Goal: Task Accomplishment & Management: Use online tool/utility

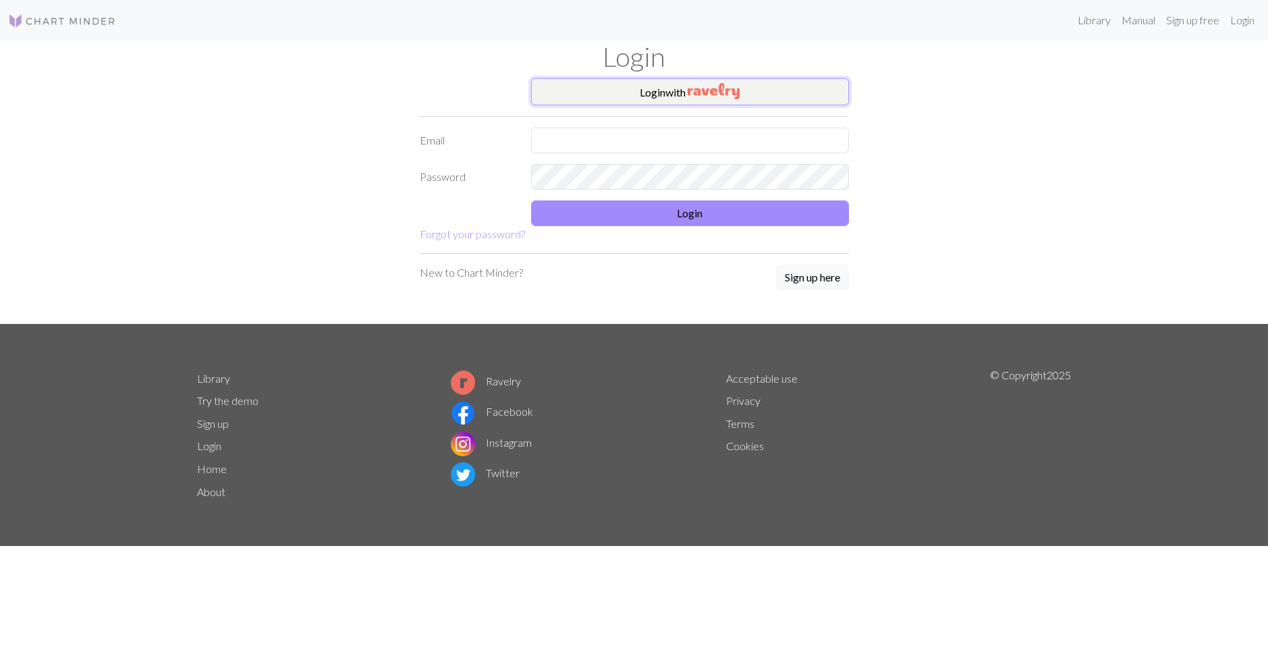
click at [662, 97] on button "Login with" at bounding box center [690, 91] width 318 height 27
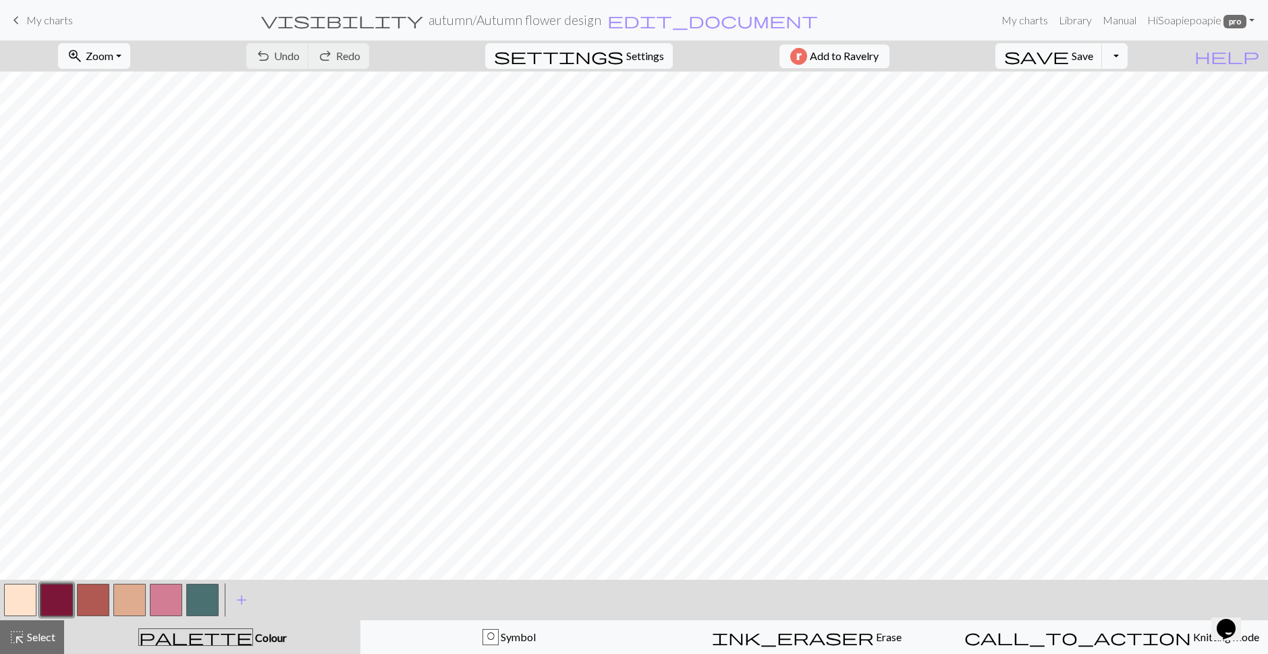
click at [57, 22] on span "My charts" at bounding box center [49, 19] width 47 height 13
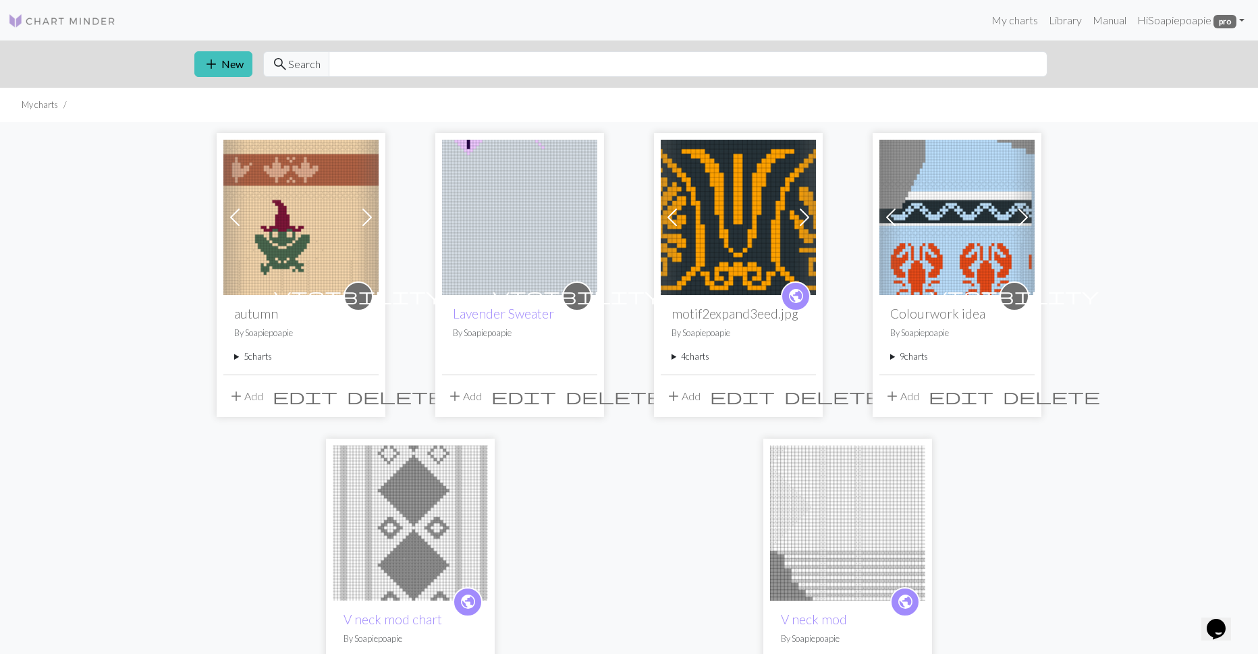
click at [252, 359] on summary "5 charts" at bounding box center [301, 356] width 134 height 13
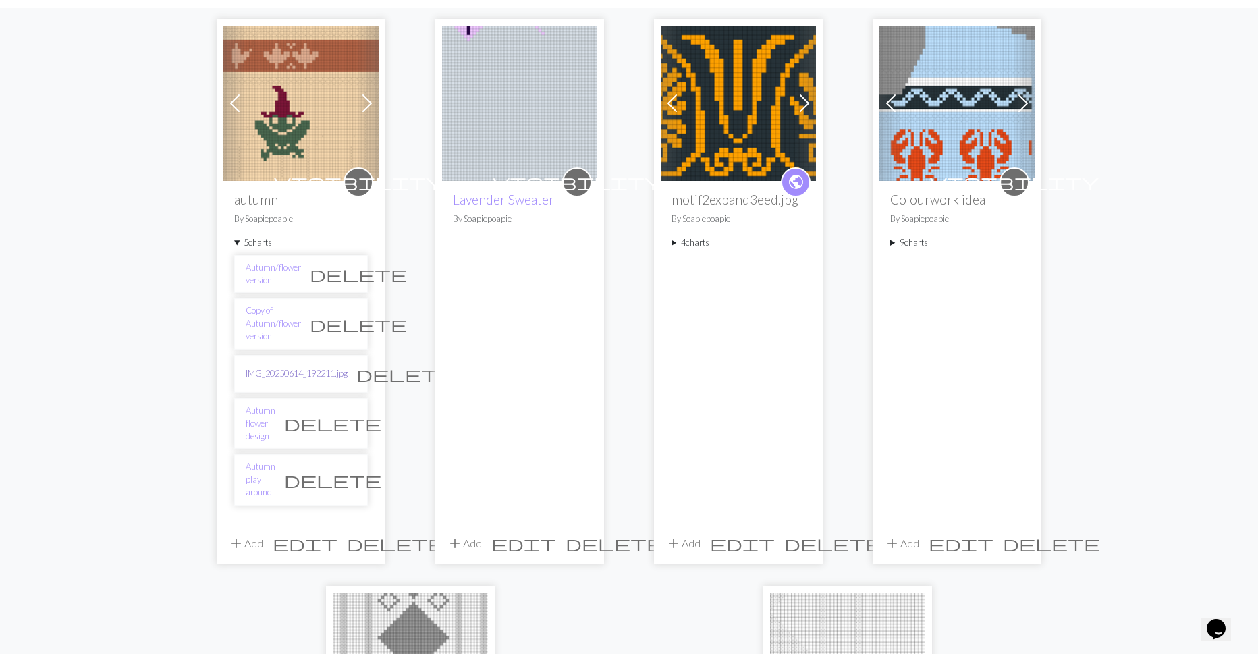
scroll to position [135, 0]
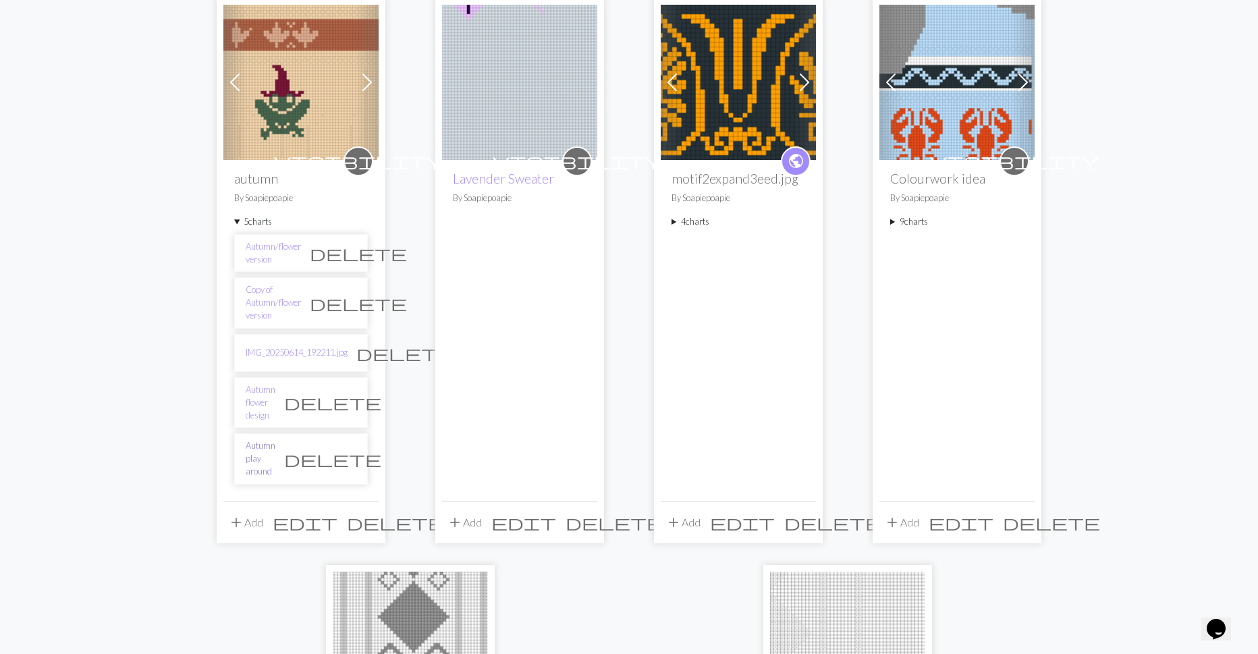
click at [262, 443] on link "Autumn play around" at bounding box center [261, 458] width 30 height 39
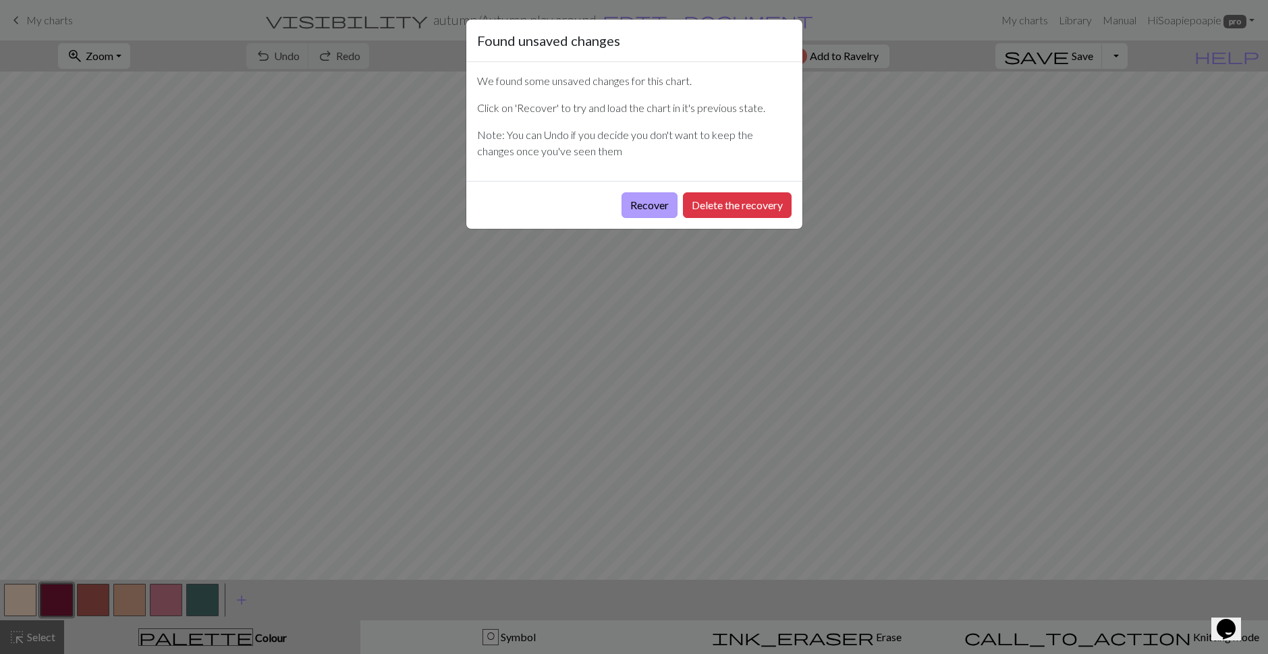
click at [662, 206] on button "Recover" at bounding box center [650, 205] width 56 height 26
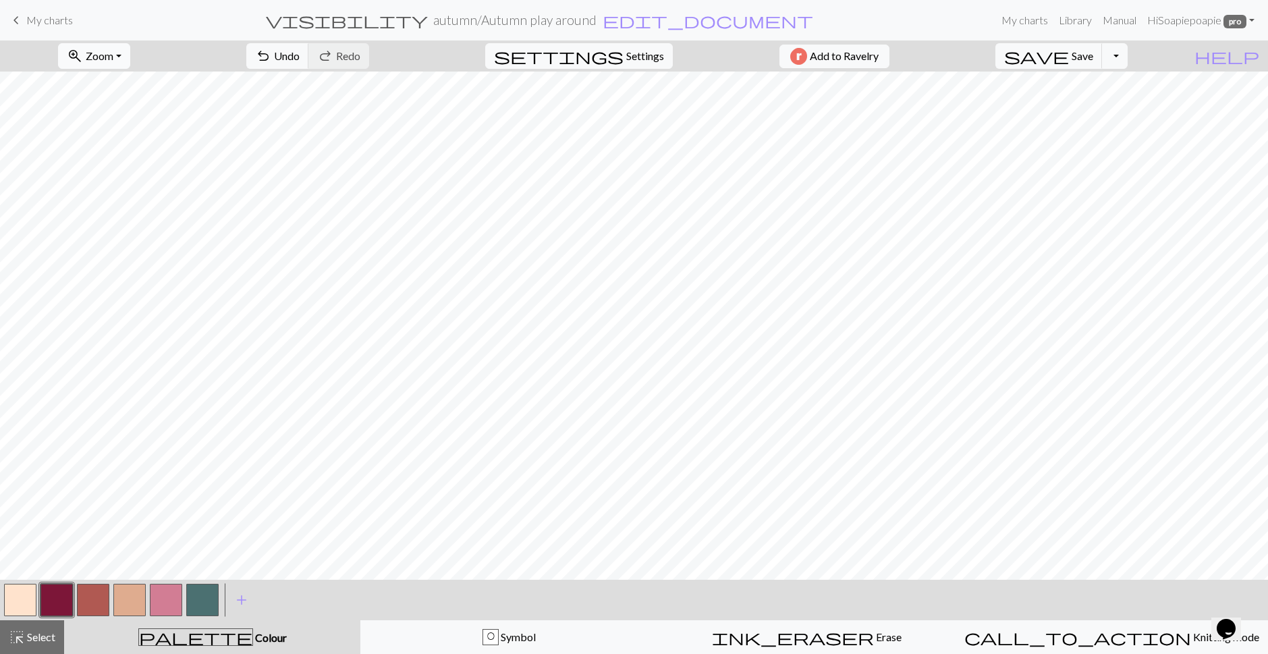
click at [110, 57] on span "Zoom" at bounding box center [100, 55] width 28 height 13
click at [222, 30] on form "visibility autumn / Autumn play around edit_document Edit settings" at bounding box center [540, 20] width 912 height 26
click at [56, 21] on span "My charts" at bounding box center [49, 19] width 47 height 13
click at [1058, 55] on span "save" at bounding box center [1036, 56] width 65 height 19
click at [1043, 61] on span "save" at bounding box center [1036, 56] width 65 height 19
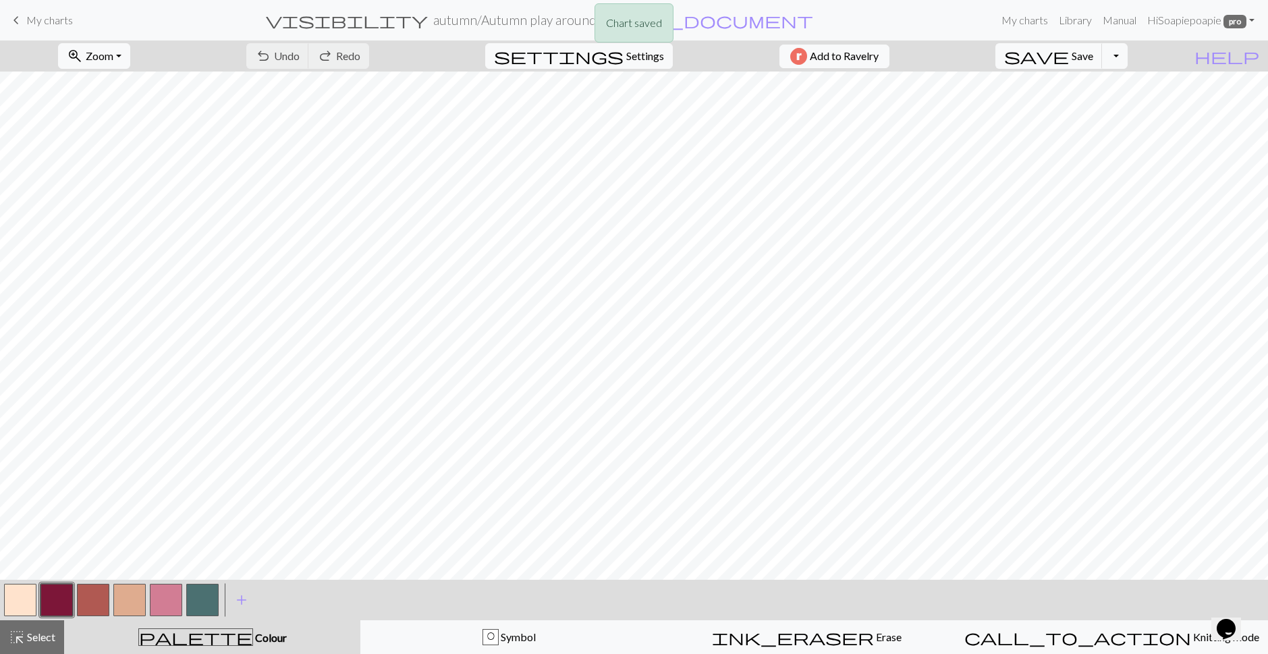
click at [50, 26] on div "Chart saved" at bounding box center [634, 26] width 1268 height 53
click at [47, 17] on span "My charts" at bounding box center [49, 19] width 47 height 13
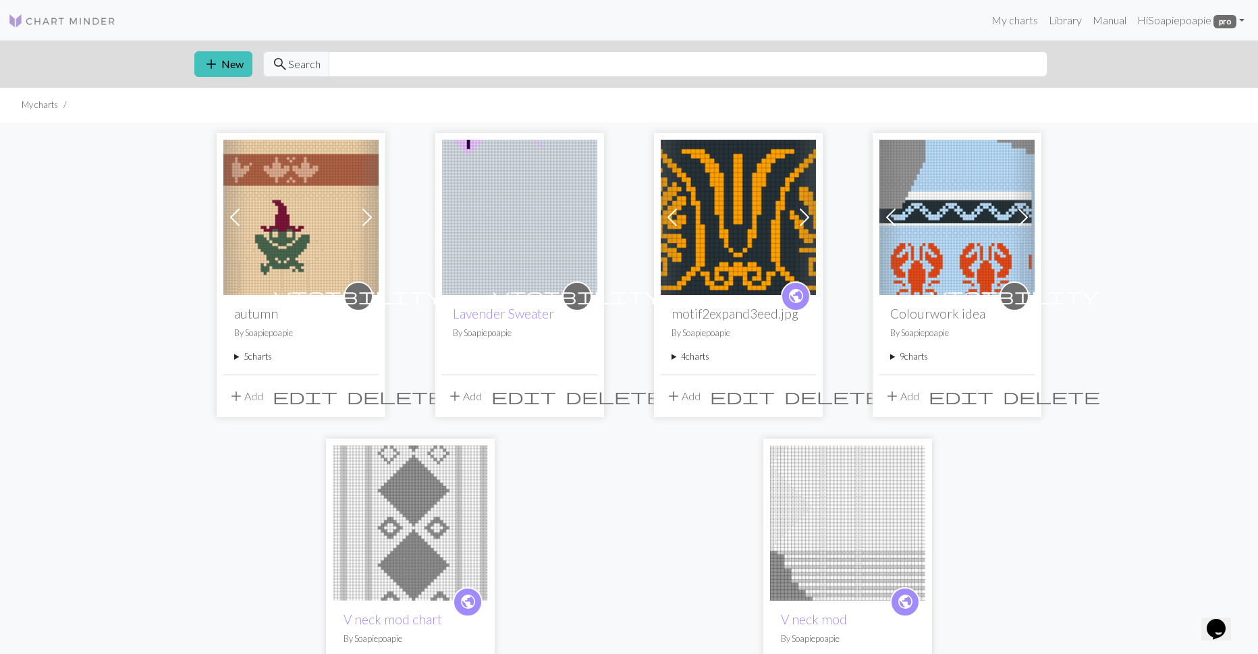
drag, startPoint x: 258, startPoint y: 350, endPoint x: 274, endPoint y: 357, distance: 17.5
click at [258, 352] on summary "5 charts" at bounding box center [301, 356] width 134 height 13
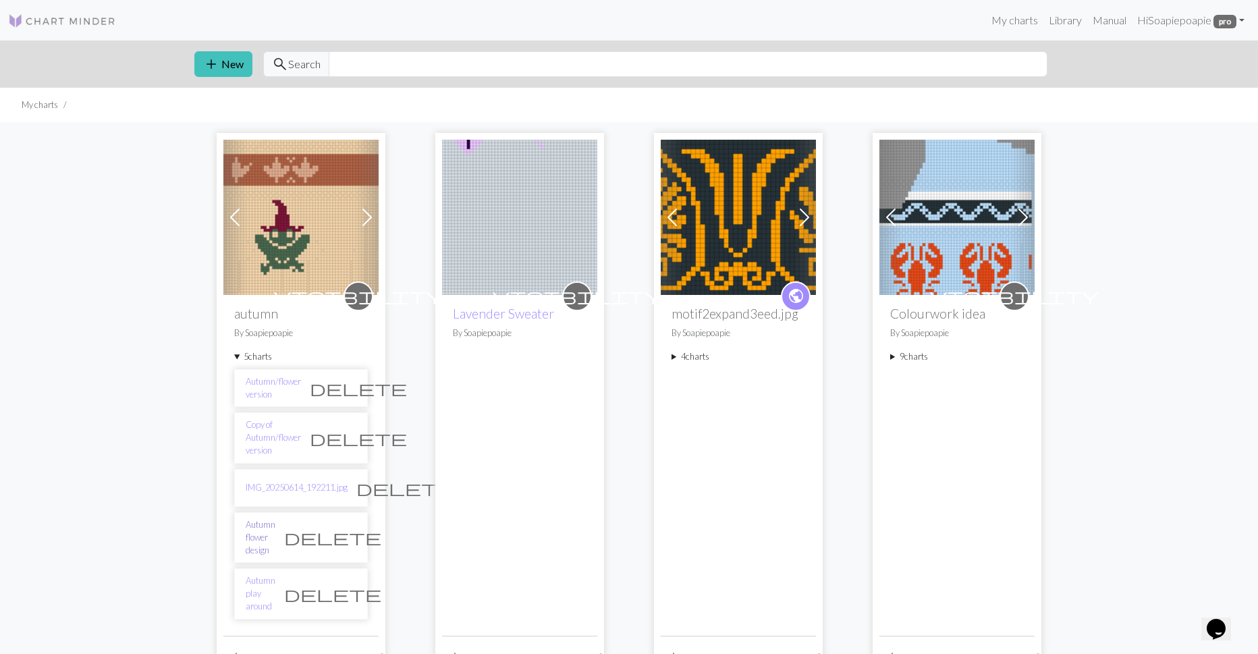
click at [265, 541] on link "Autumn flower design" at bounding box center [261, 537] width 30 height 39
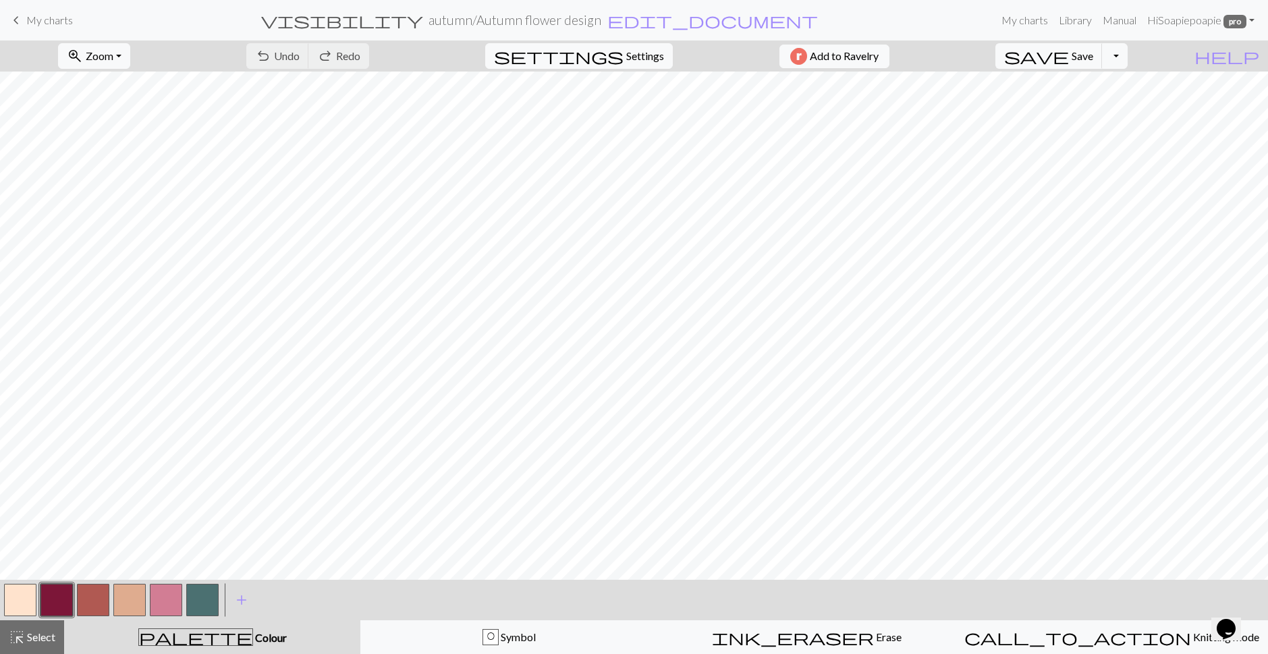
click at [49, 22] on span "My charts" at bounding box center [49, 19] width 47 height 13
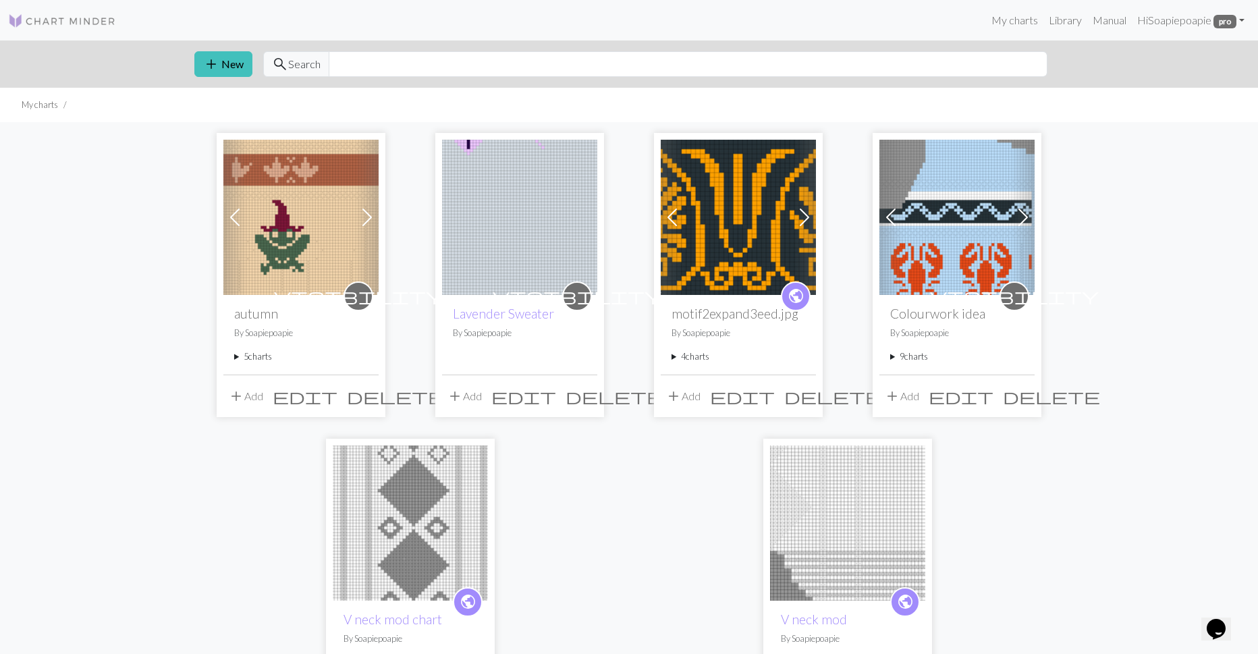
click at [256, 356] on summary "5 charts" at bounding box center [301, 356] width 134 height 13
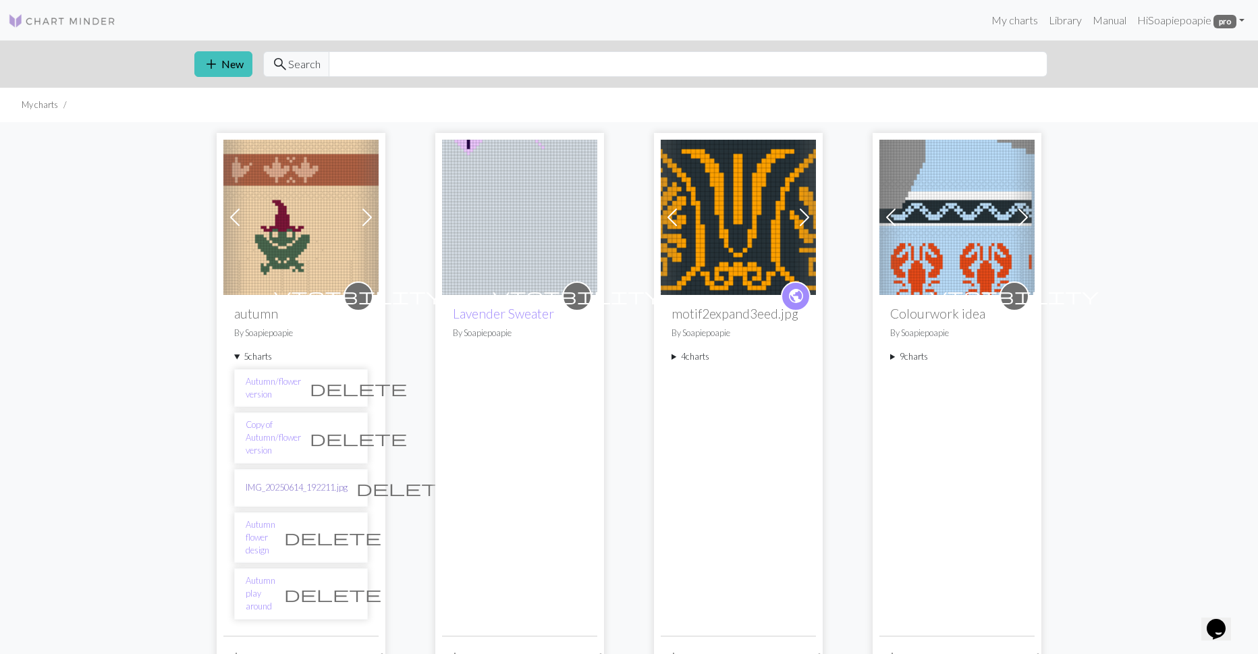
click at [296, 490] on link "IMG_20250614_192211.jpg" at bounding box center [297, 487] width 102 height 13
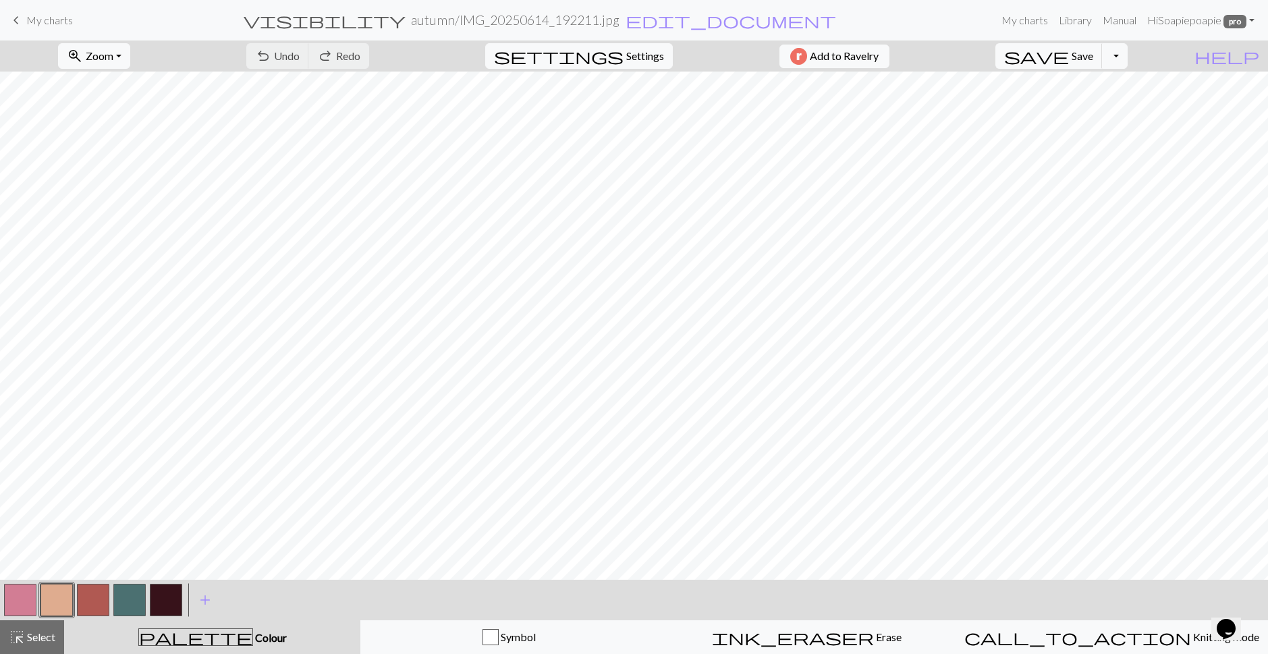
click at [28, 23] on span "My charts" at bounding box center [49, 19] width 47 height 13
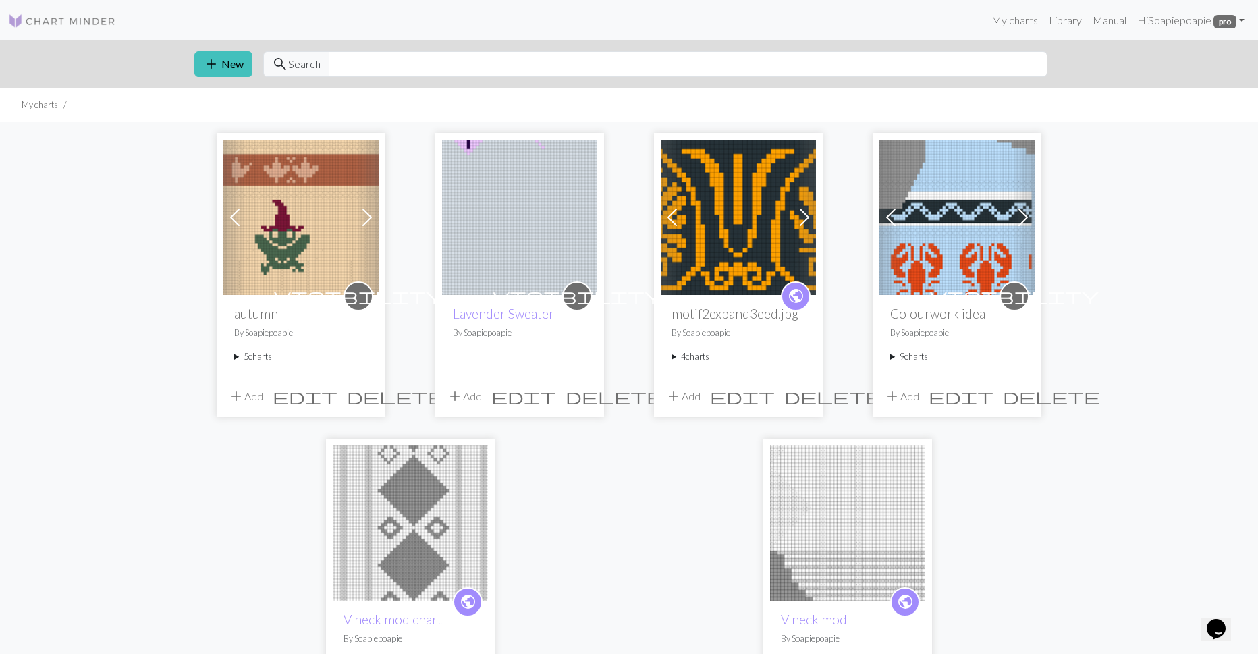
click at [253, 358] on summary "5 charts" at bounding box center [301, 356] width 134 height 13
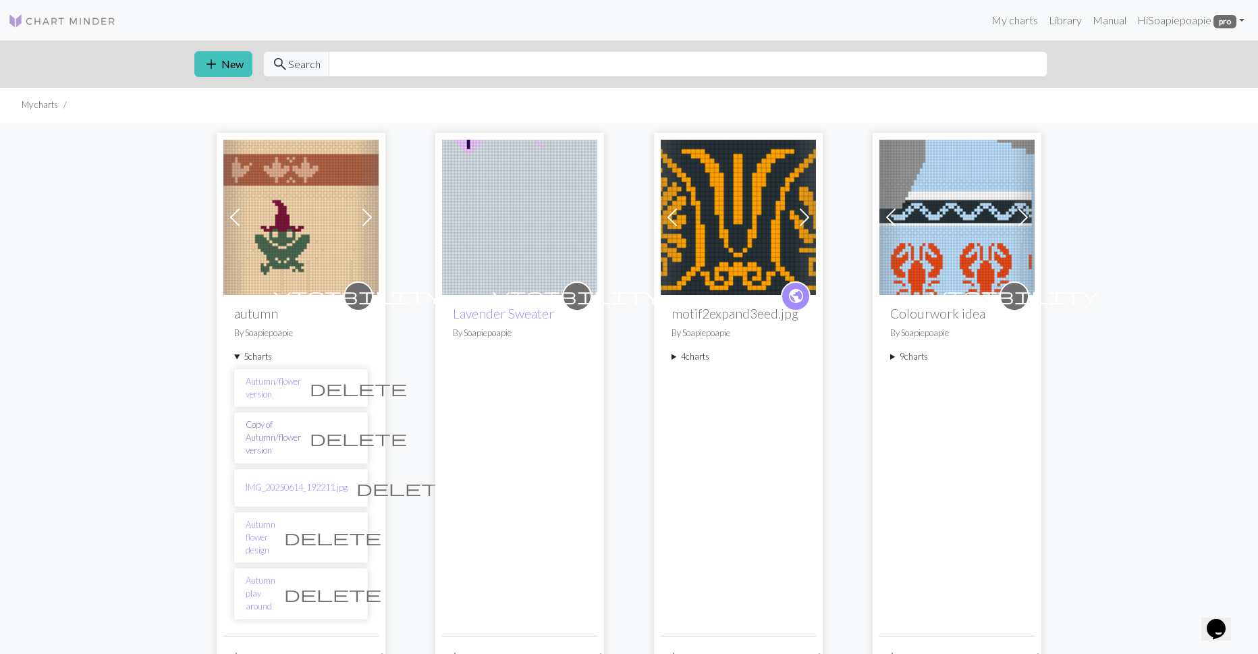
click at [273, 427] on link "Copy of Autumn/flower version" at bounding box center [273, 437] width 55 height 39
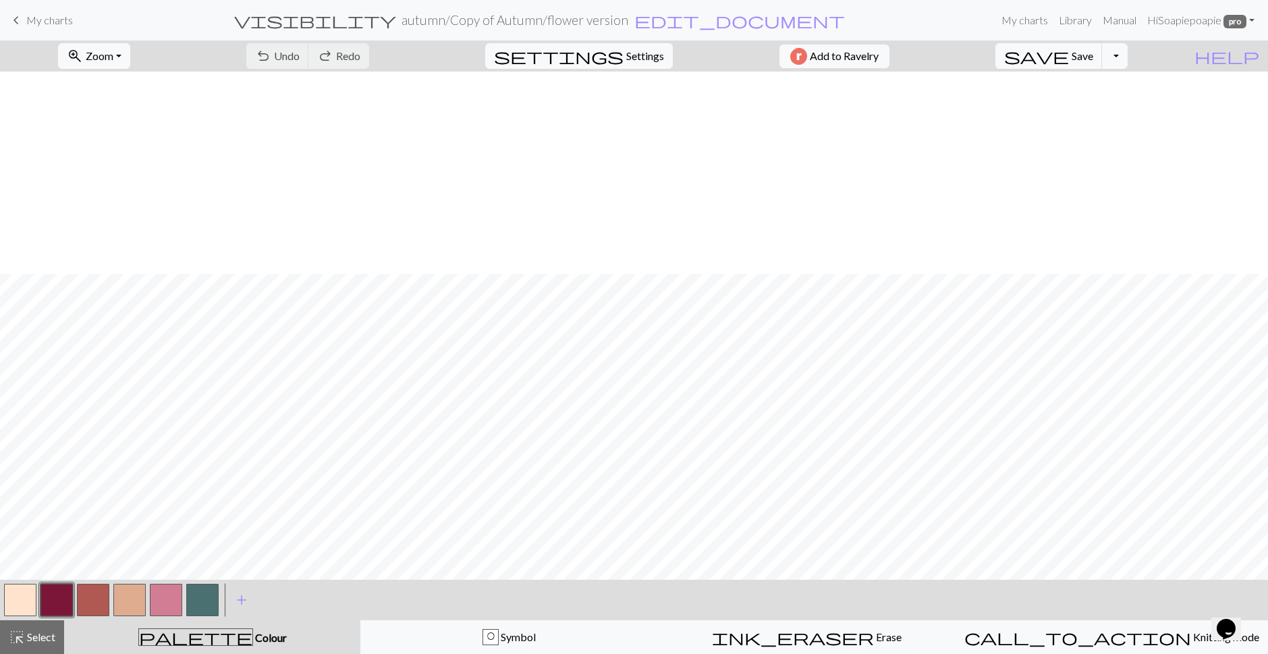
scroll to position [202, 0]
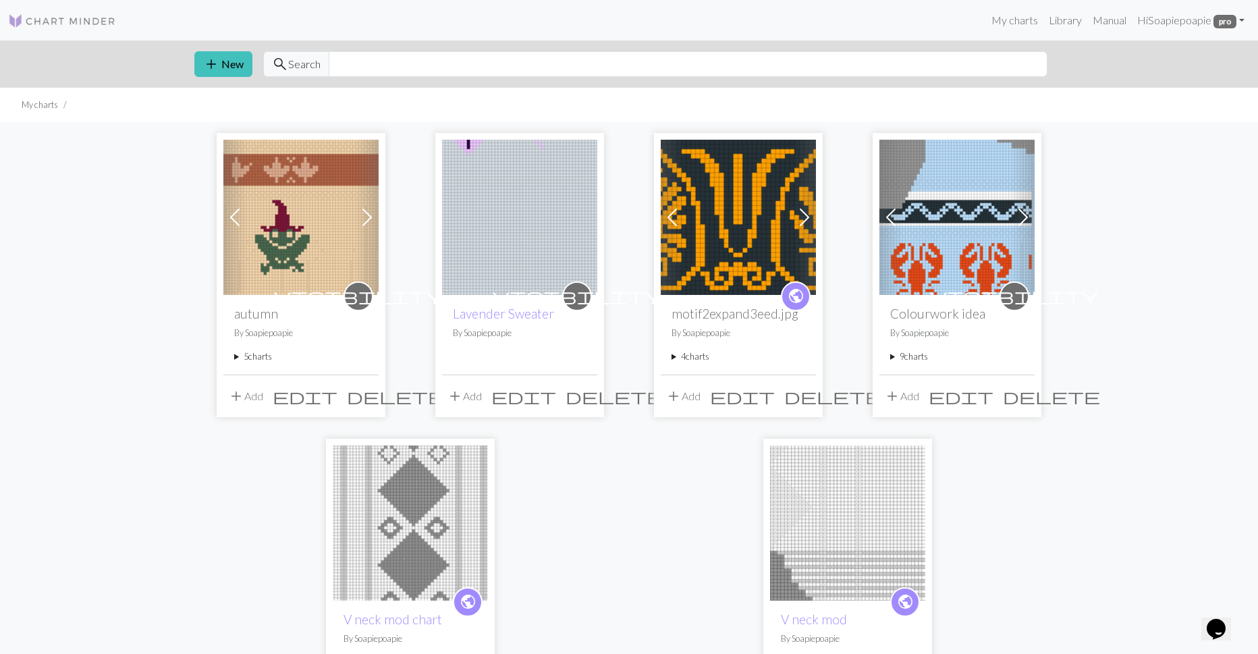
click at [251, 353] on summary "5 charts" at bounding box center [301, 356] width 134 height 13
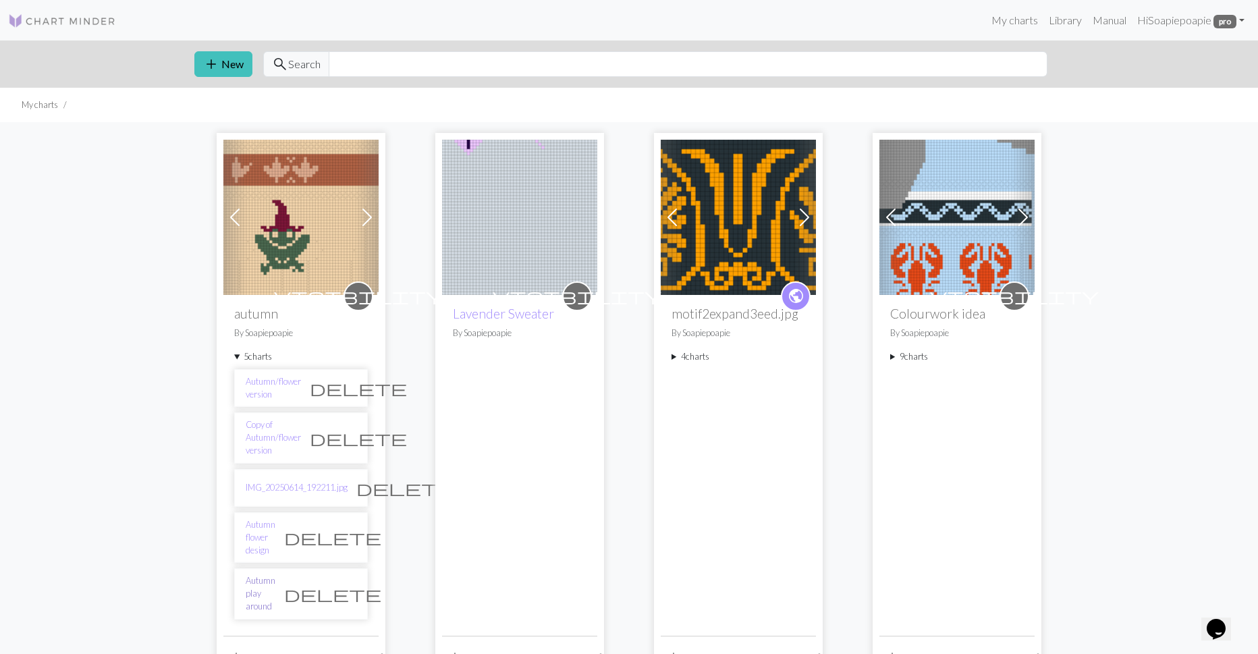
click at [261, 582] on link "Autumn play around" at bounding box center [261, 593] width 30 height 39
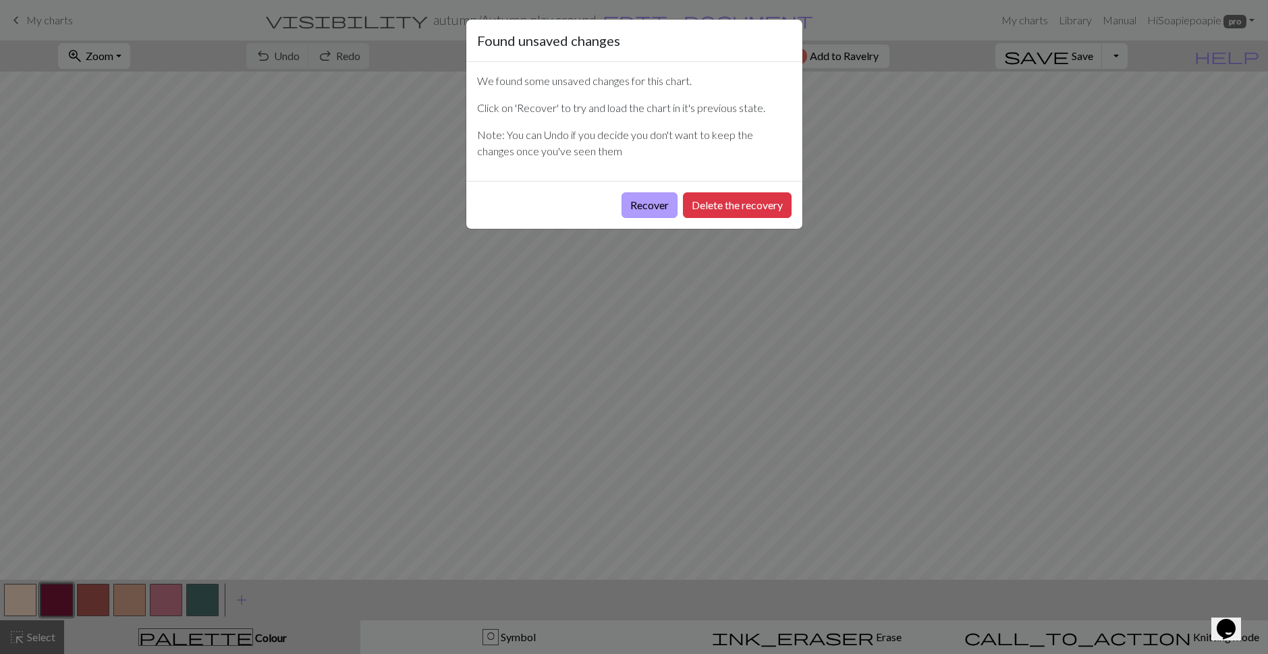
click at [659, 200] on button "Recover" at bounding box center [650, 205] width 56 height 26
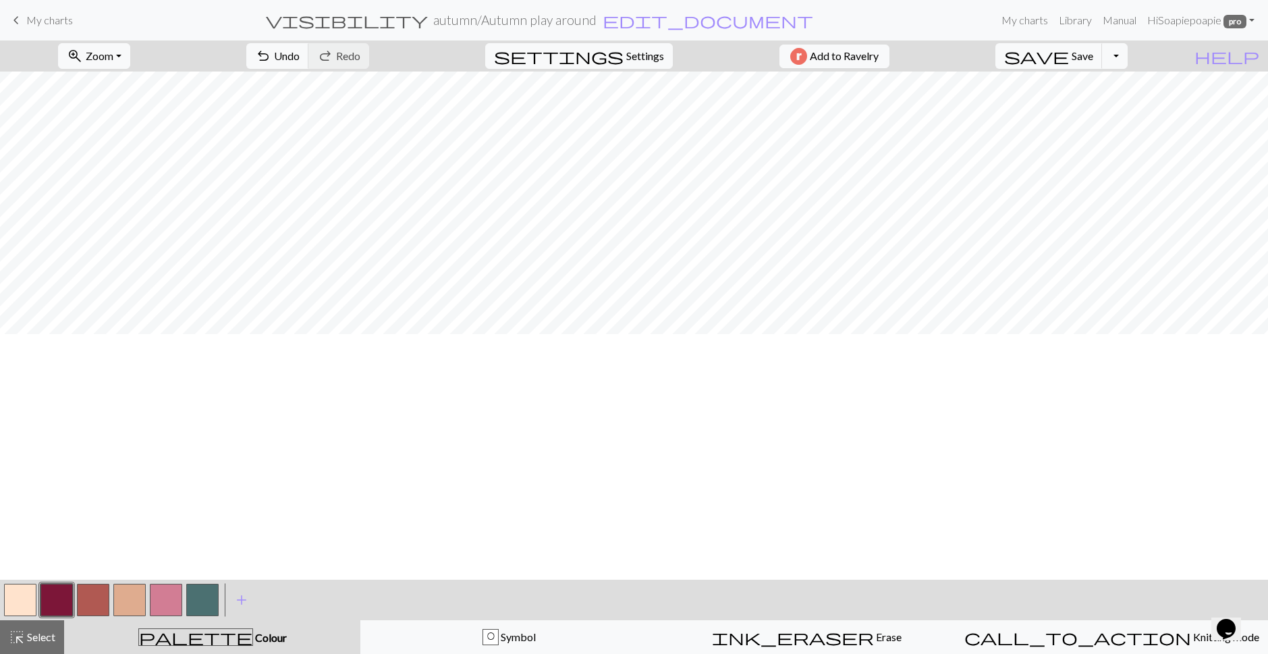
scroll to position [305, 0]
click at [1184, 26] on link "Hi Soapiepoapie pro" at bounding box center [1201, 20] width 118 height 27
click at [632, 59] on span "Settings" at bounding box center [645, 56] width 38 height 16
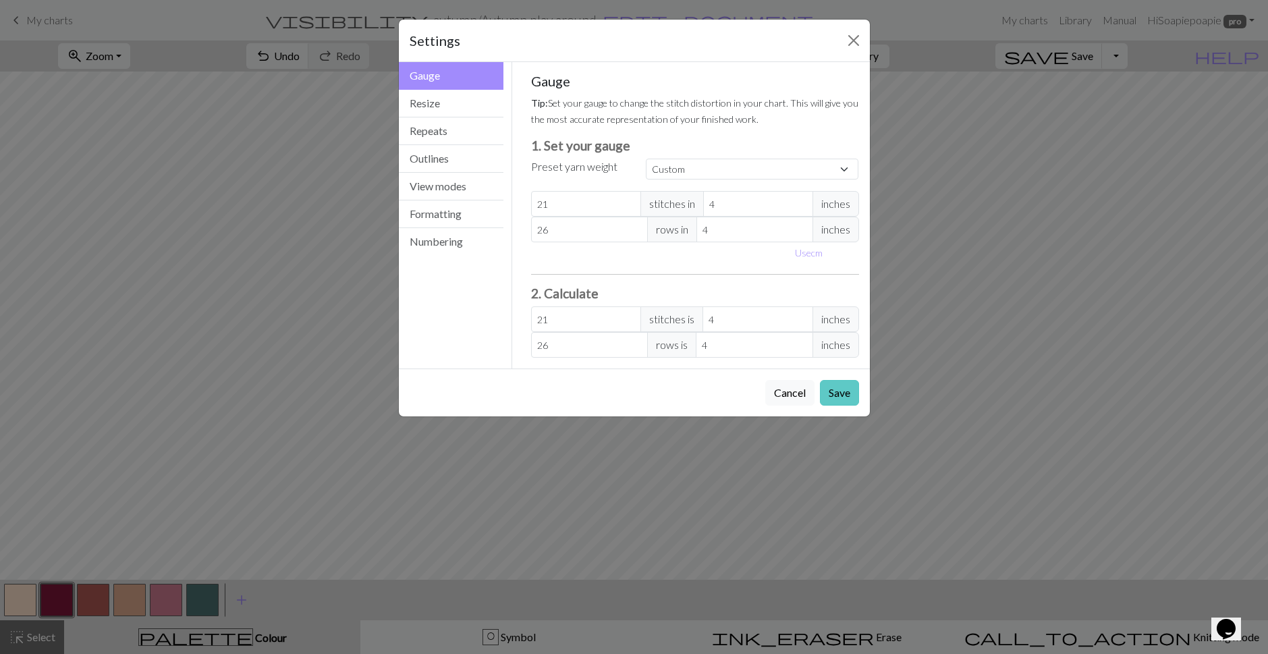
click at [834, 393] on button "Save" at bounding box center [839, 393] width 39 height 26
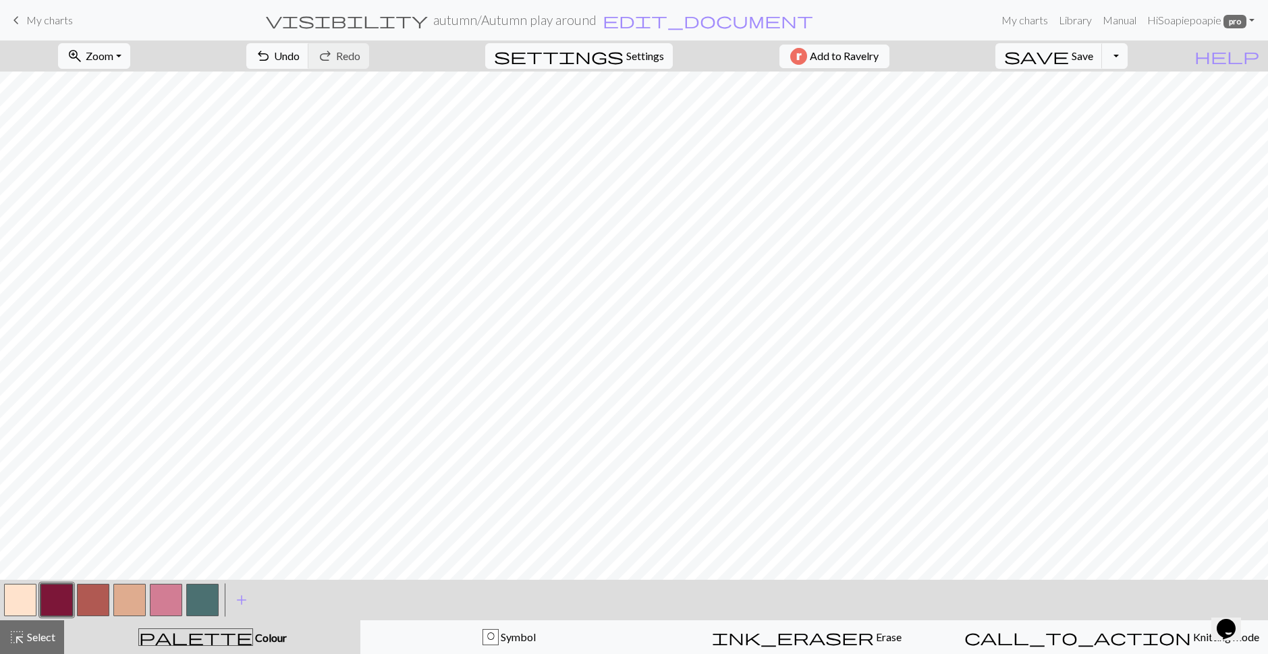
click at [175, 602] on button "button" at bounding box center [166, 600] width 32 height 32
click at [29, 588] on button "button" at bounding box center [20, 600] width 32 height 32
click at [57, 597] on button "button" at bounding box center [56, 600] width 32 height 32
click at [173, 599] on button "button" at bounding box center [166, 600] width 32 height 32
click at [64, 599] on button "button" at bounding box center [56, 600] width 32 height 32
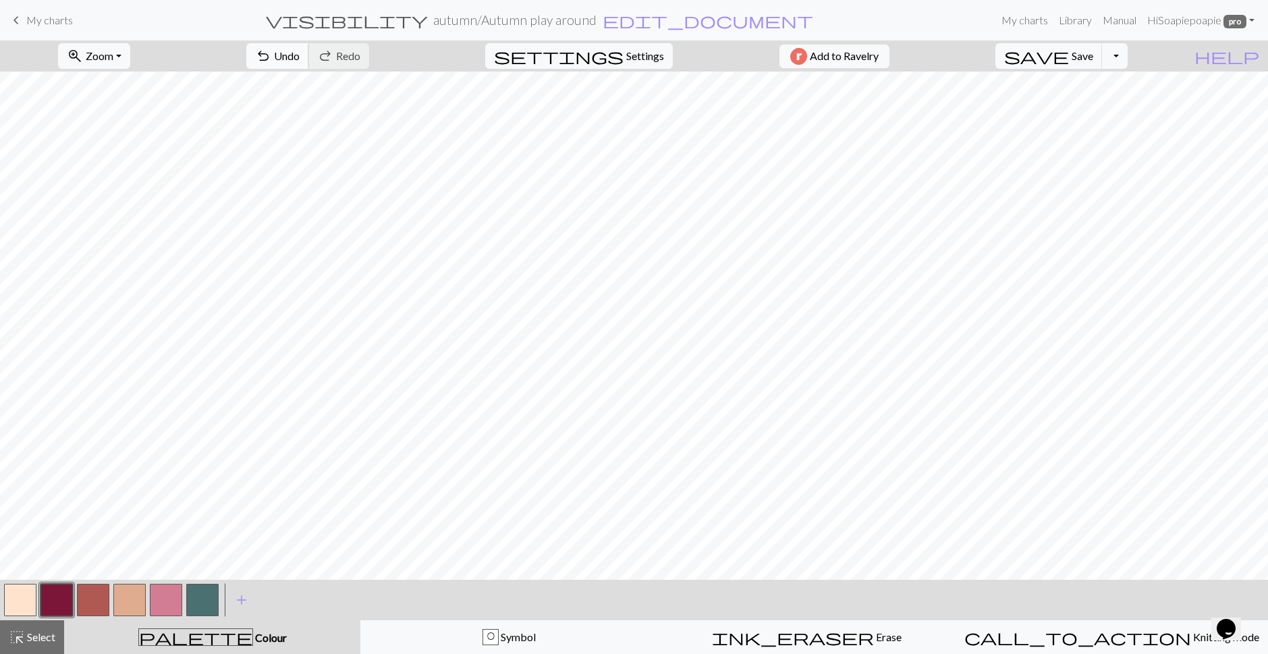
click at [253, 51] on button "undo Undo Undo" at bounding box center [277, 56] width 63 height 26
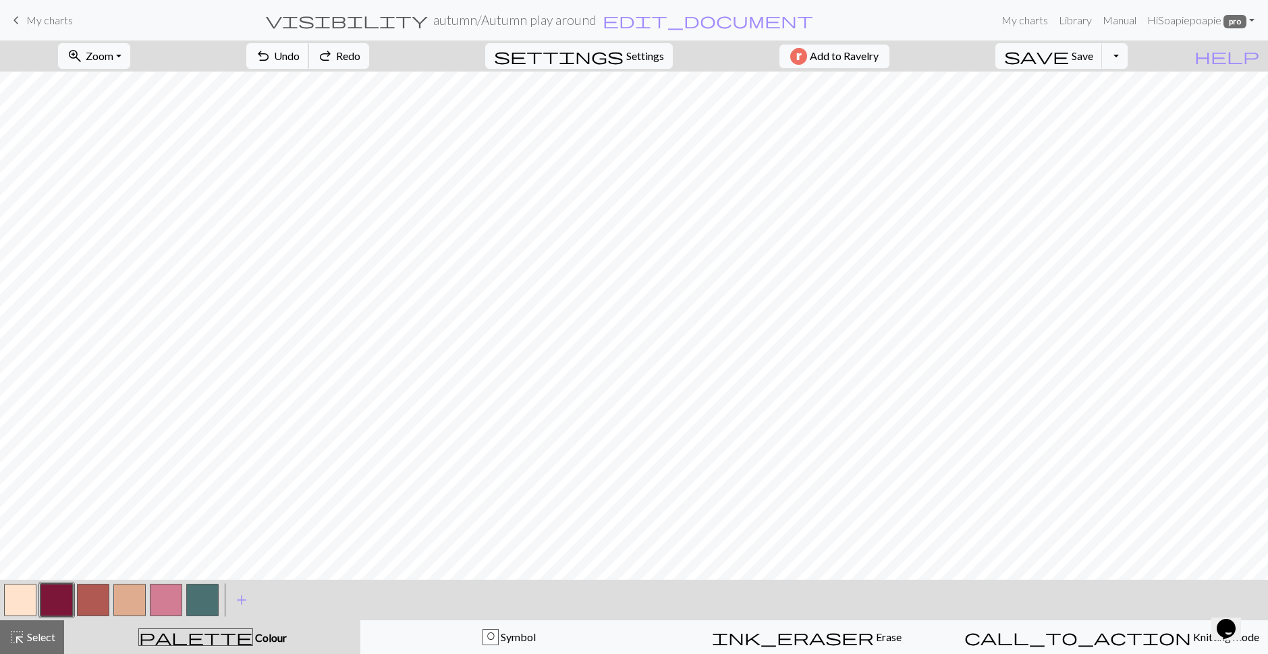
click at [253, 51] on button "undo Undo Undo" at bounding box center [277, 56] width 63 height 26
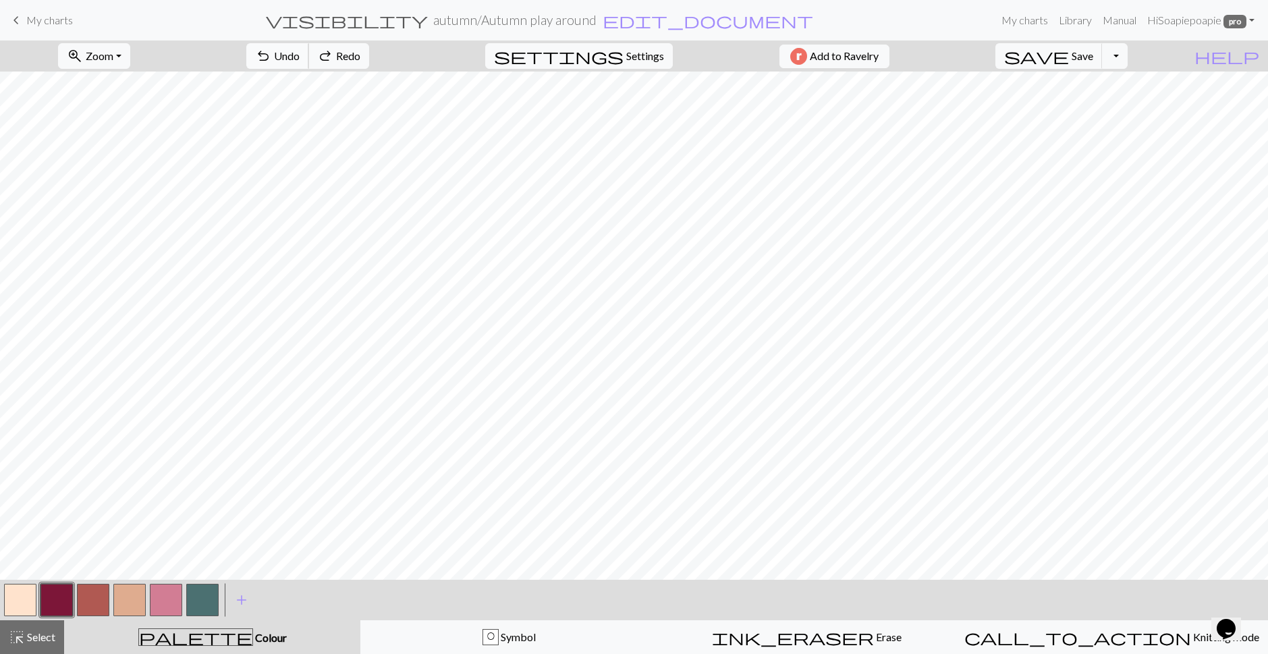
click at [253, 51] on button "undo Undo Undo" at bounding box center [277, 56] width 63 height 26
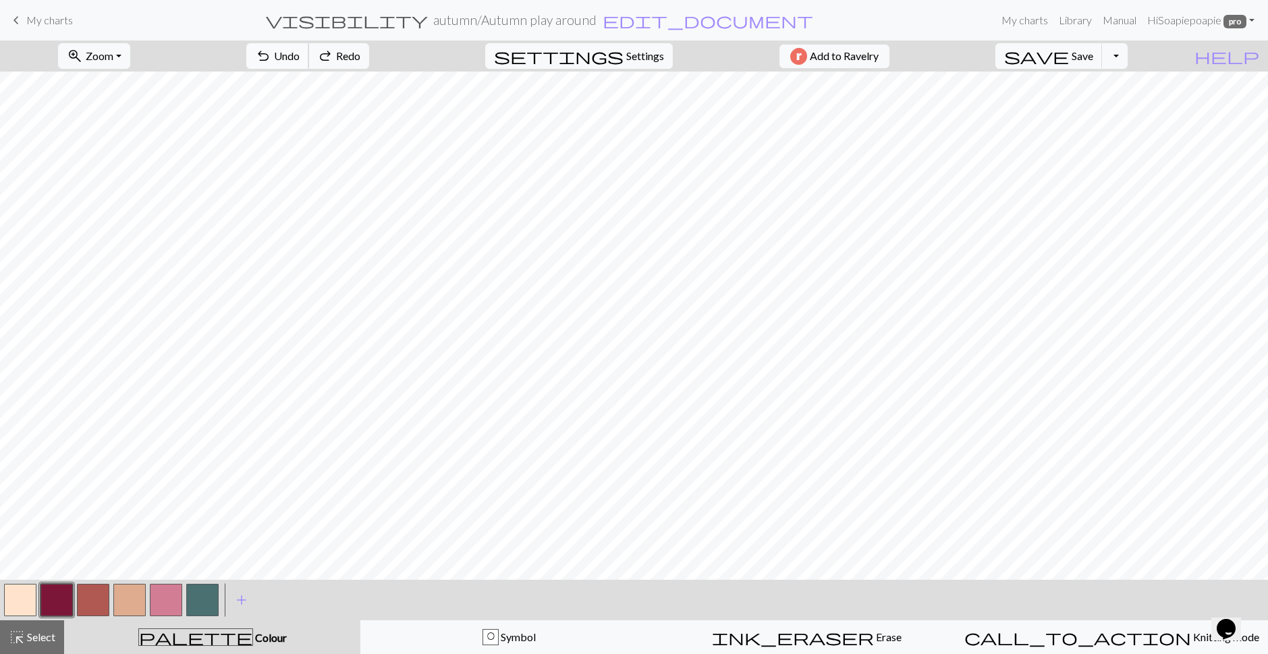
click at [253, 51] on button "undo Undo Undo" at bounding box center [277, 56] width 63 height 26
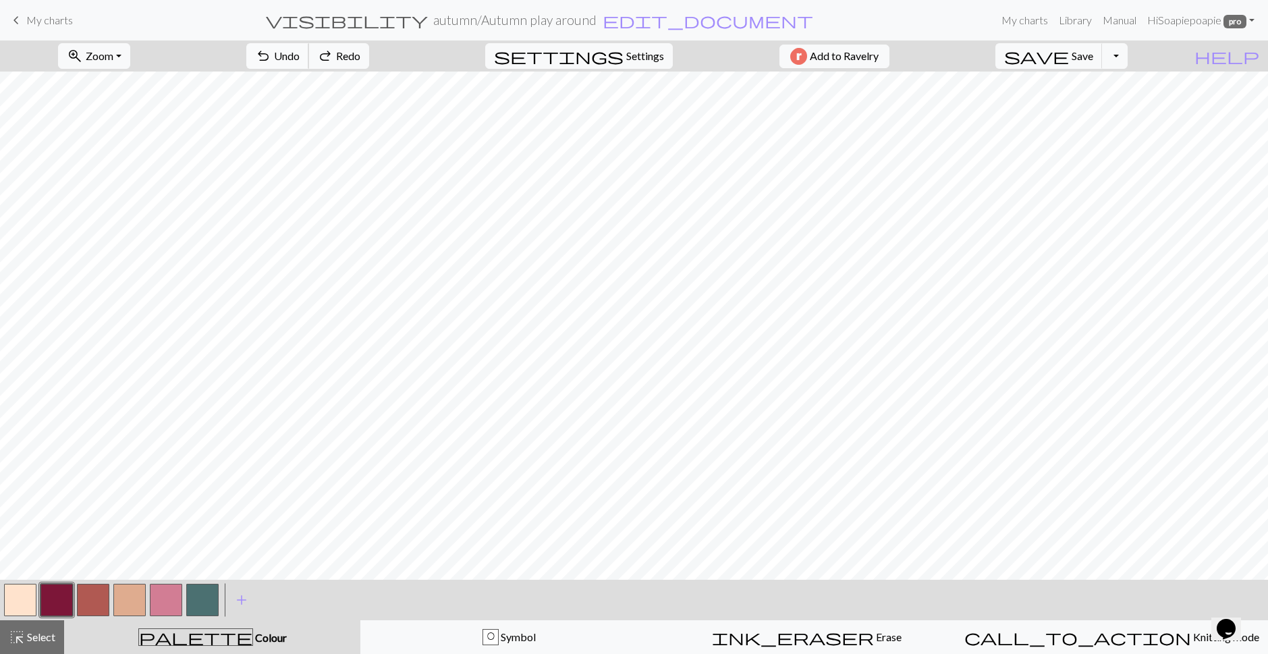
click at [253, 51] on button "undo Undo Undo" at bounding box center [277, 56] width 63 height 26
click at [40, 636] on span "Select" at bounding box center [40, 636] width 30 height 13
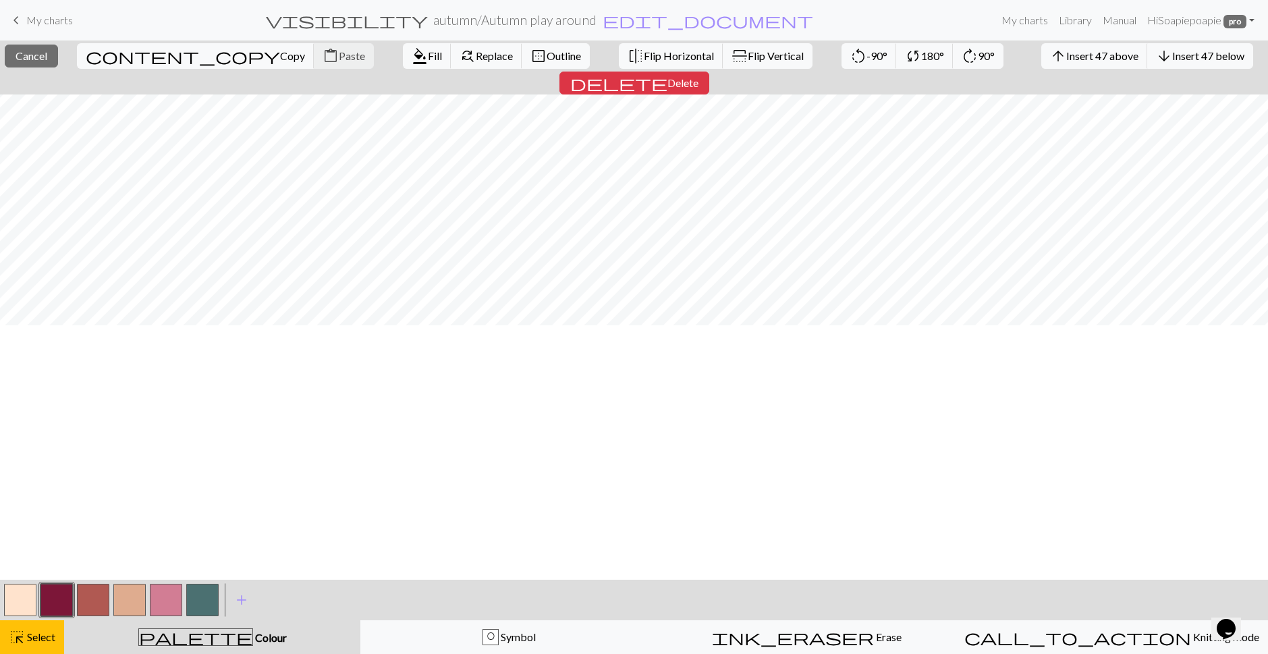
scroll to position [135, 0]
click at [286, 55] on span "Copy" at bounding box center [292, 55] width 25 height 13
click at [341, 60] on span "Paste" at bounding box center [352, 55] width 26 height 13
click at [26, 597] on button "button" at bounding box center [20, 600] width 32 height 32
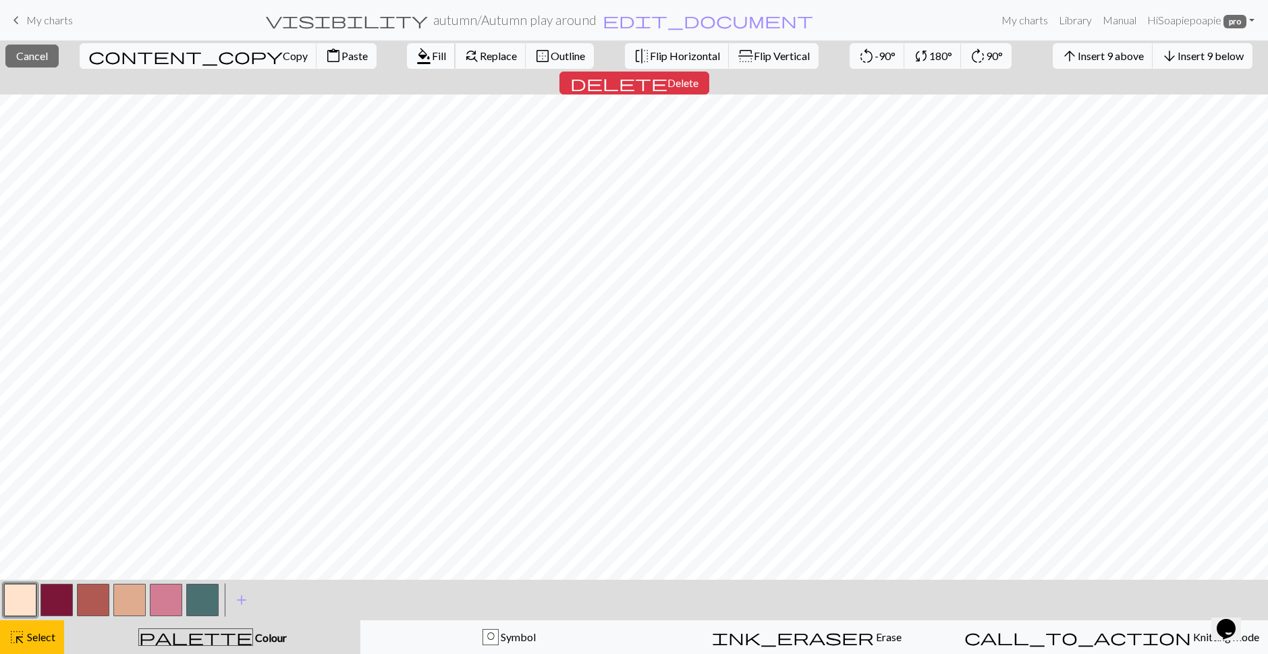
click at [427, 63] on button "format_color_fill Fill" at bounding box center [431, 56] width 49 height 26
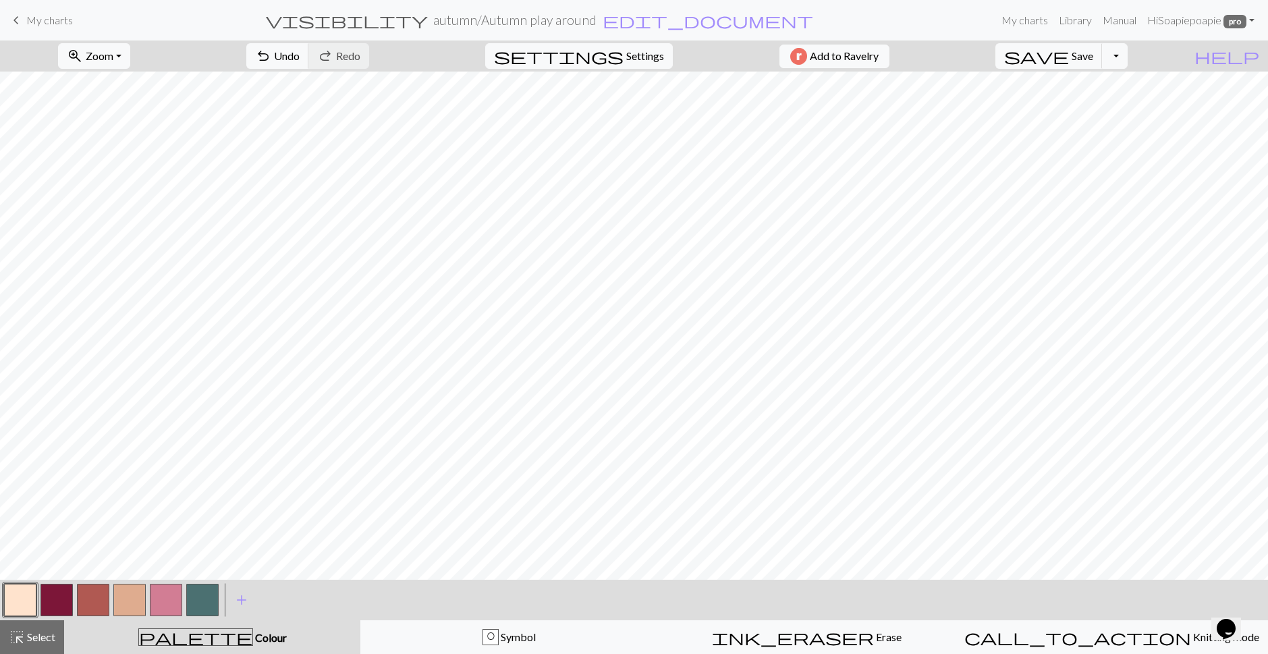
click at [140, 605] on button "button" at bounding box center [129, 600] width 32 height 32
click at [27, 593] on button "button" at bounding box center [20, 600] width 32 height 32
click at [125, 597] on button "button" at bounding box center [129, 600] width 32 height 32
drag, startPoint x: 17, startPoint y: 593, endPoint x: 40, endPoint y: 575, distance: 29.8
click at [18, 593] on button "button" at bounding box center [20, 600] width 32 height 32
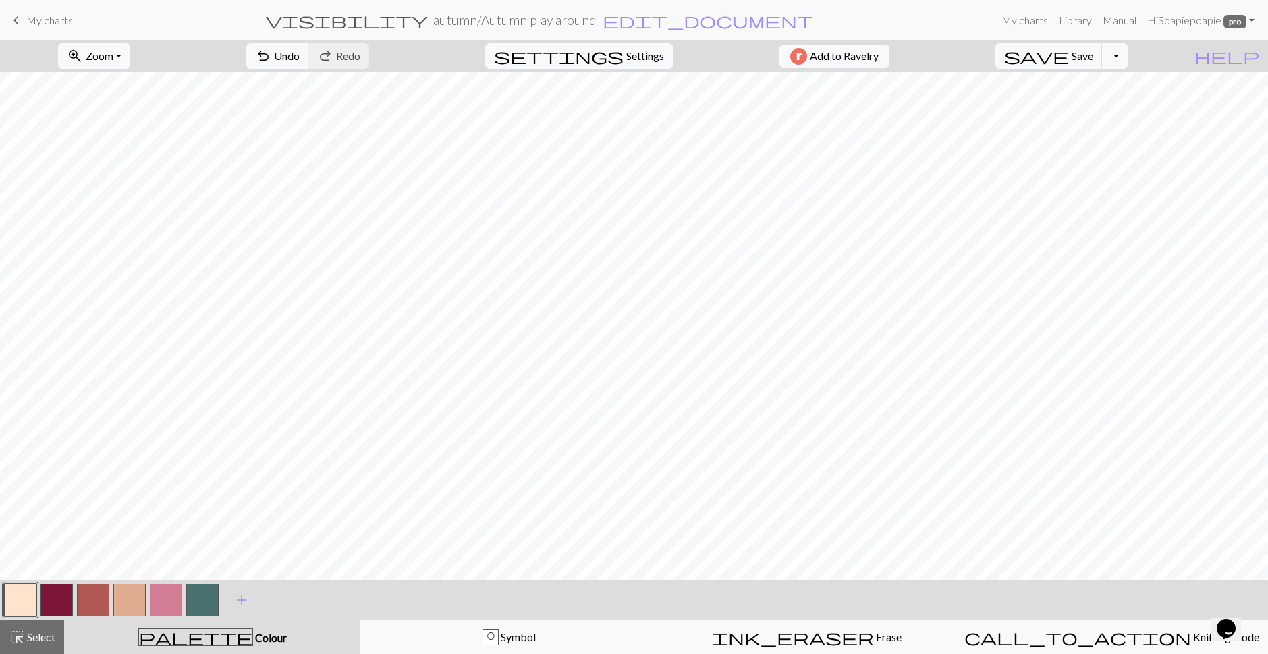
drag, startPoint x: 125, startPoint y: 597, endPoint x: 142, endPoint y: 570, distance: 31.3
click at [126, 597] on button "button" at bounding box center [129, 600] width 32 height 32
click at [32, 602] on button "button" at bounding box center [20, 600] width 32 height 32
click at [1108, 57] on button "Toggle Dropdown" at bounding box center [1115, 56] width 26 height 26
click at [979, 86] on span "file_copy" at bounding box center [988, 85] width 146 height 19
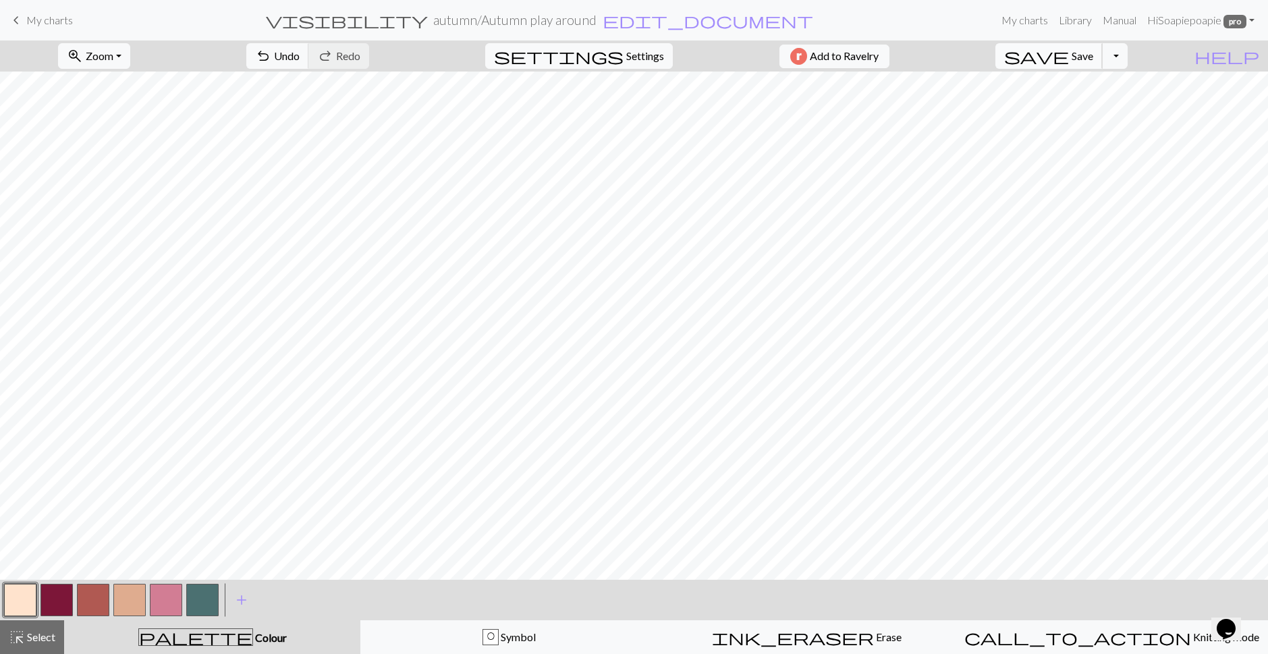
click at [1024, 65] on span "save" at bounding box center [1036, 56] width 65 height 19
click at [1112, 61] on button "Toggle Dropdown" at bounding box center [1115, 56] width 26 height 26
click at [978, 93] on span "file_copy" at bounding box center [988, 85] width 146 height 19
drag, startPoint x: 40, startPoint y: 630, endPoint x: 131, endPoint y: 592, distance: 98.6
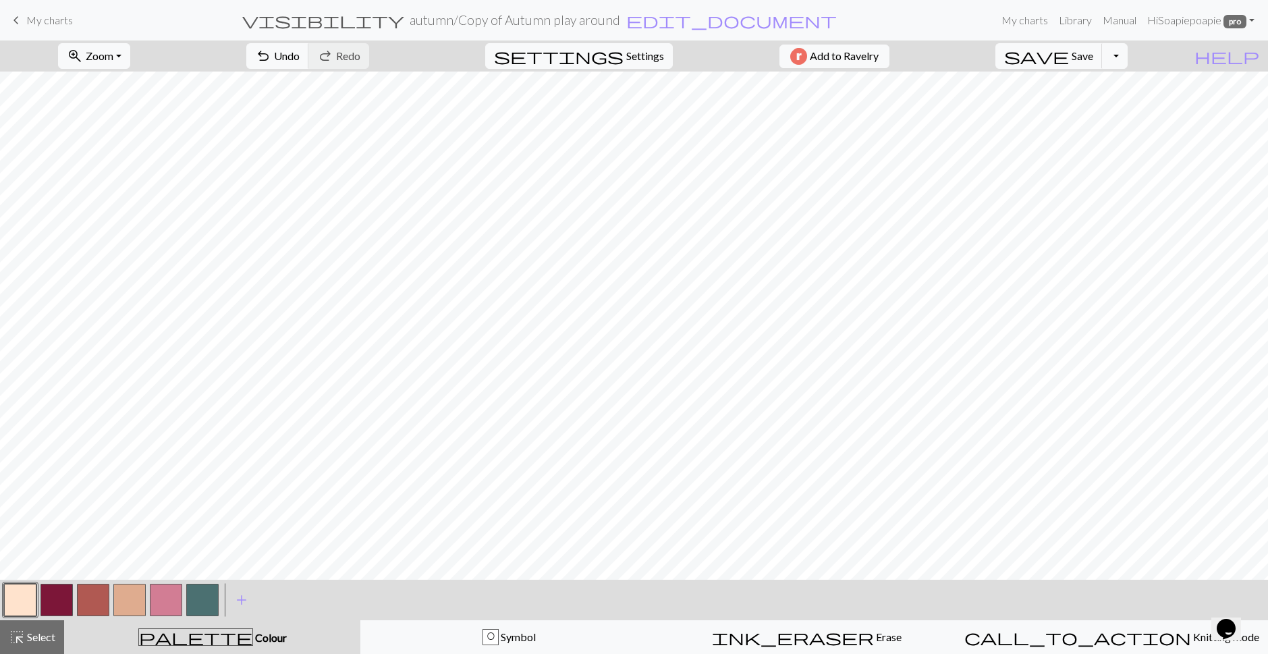
click at [41, 630] on div "highlight_alt Select Select" at bounding box center [32, 637] width 47 height 16
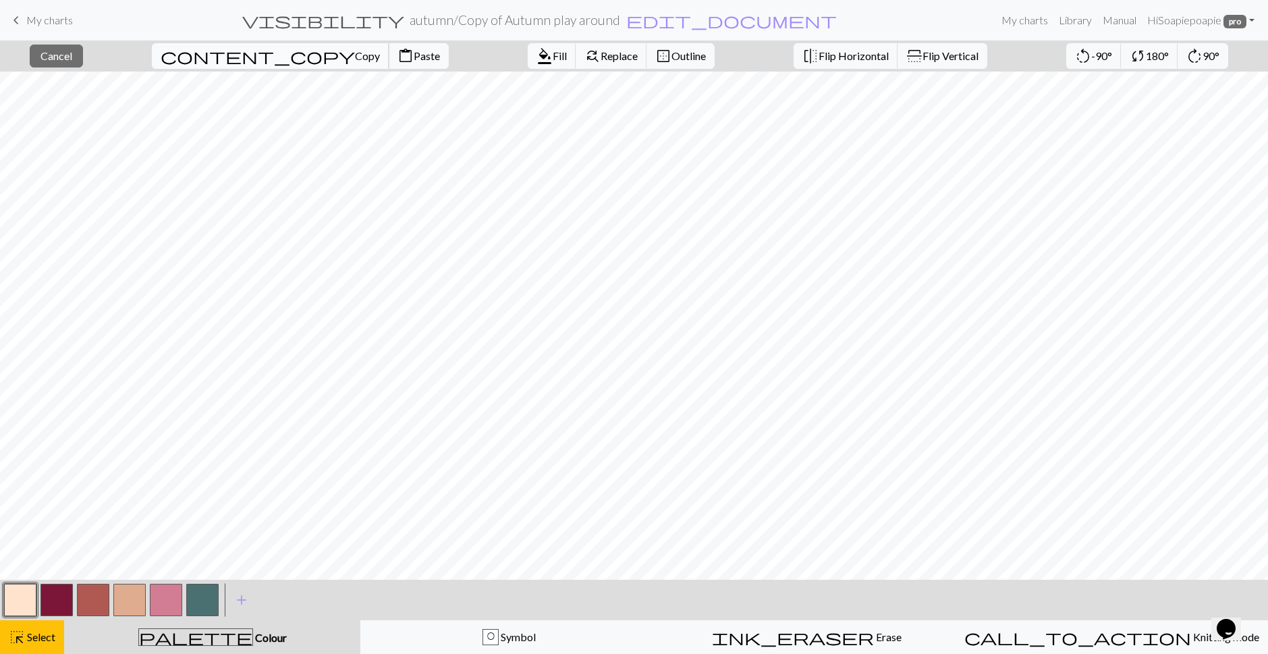
click at [360, 57] on span "Copy" at bounding box center [367, 55] width 25 height 13
click at [408, 65] on button "content_paste Paste" at bounding box center [419, 56] width 60 height 26
click at [24, 601] on button "button" at bounding box center [20, 600] width 32 height 32
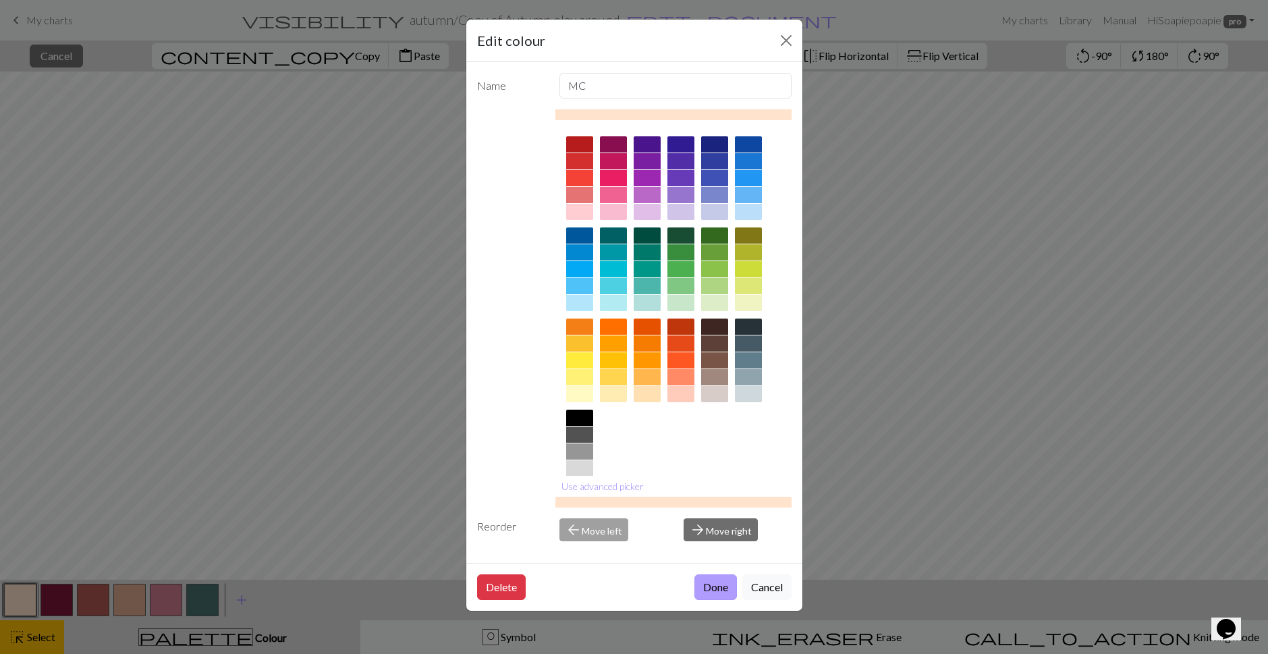
click at [705, 590] on button "Done" at bounding box center [715, 587] width 43 height 26
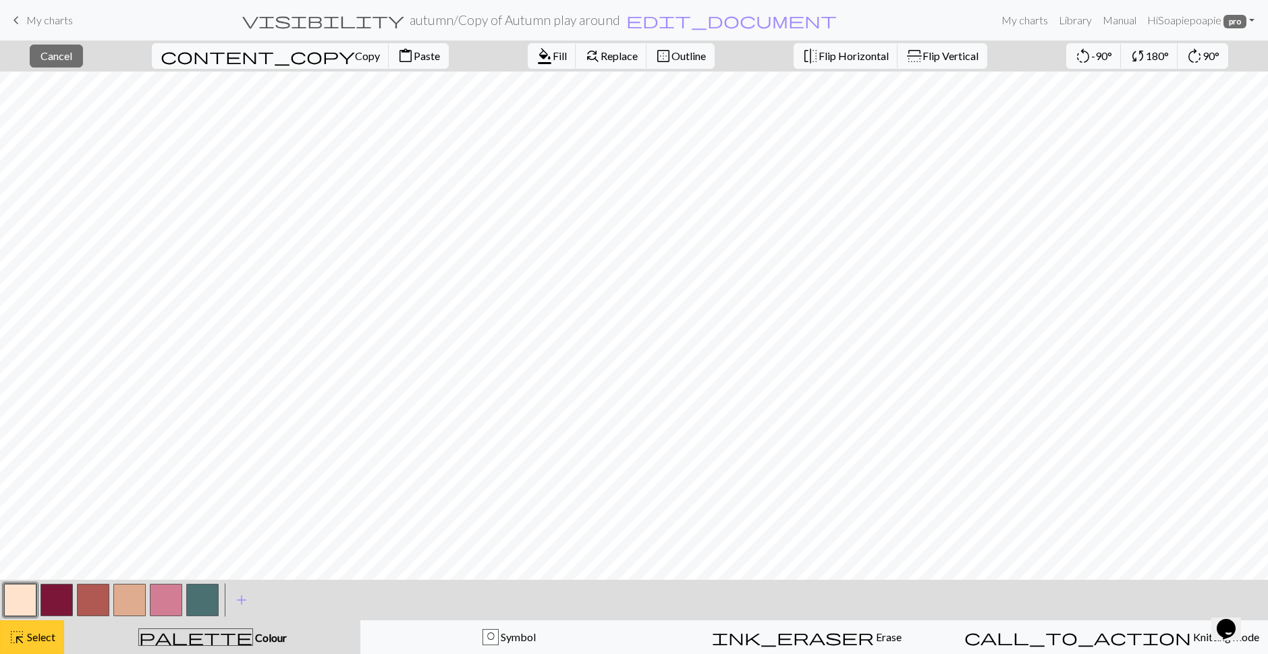
click at [43, 630] on span "Select" at bounding box center [40, 636] width 30 height 13
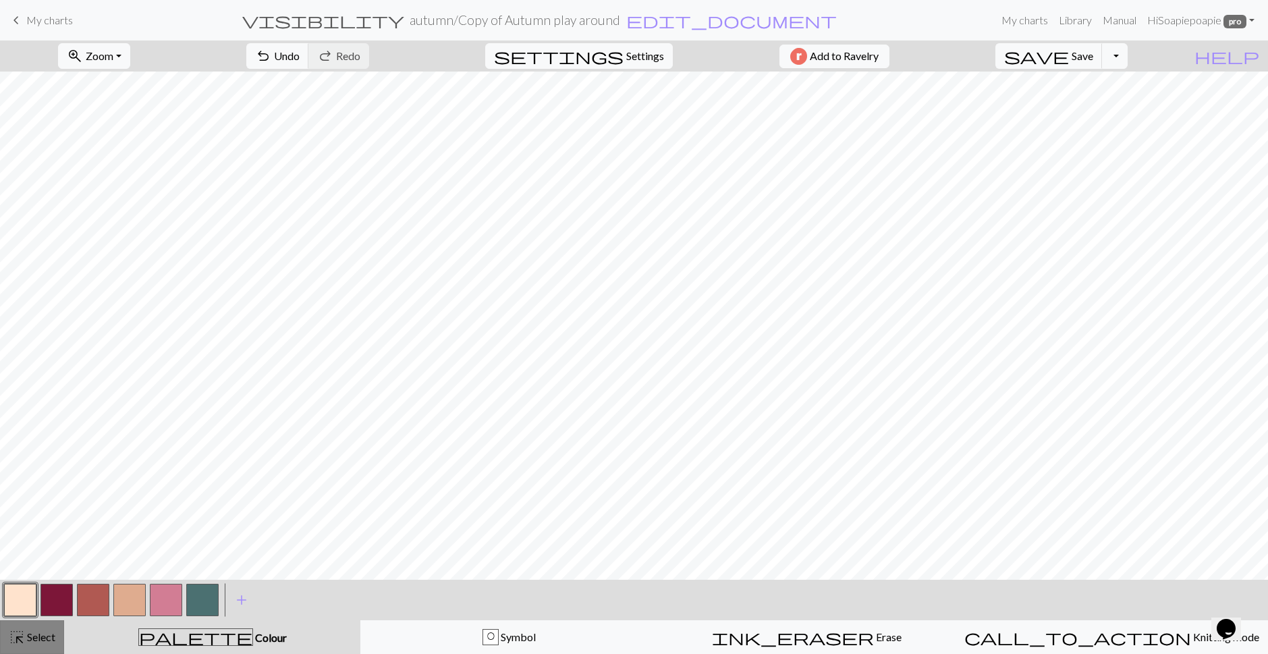
drag, startPoint x: 28, startPoint y: 631, endPoint x: 34, endPoint y: 626, distance: 8.2
click at [28, 631] on span "Select" at bounding box center [40, 636] width 30 height 13
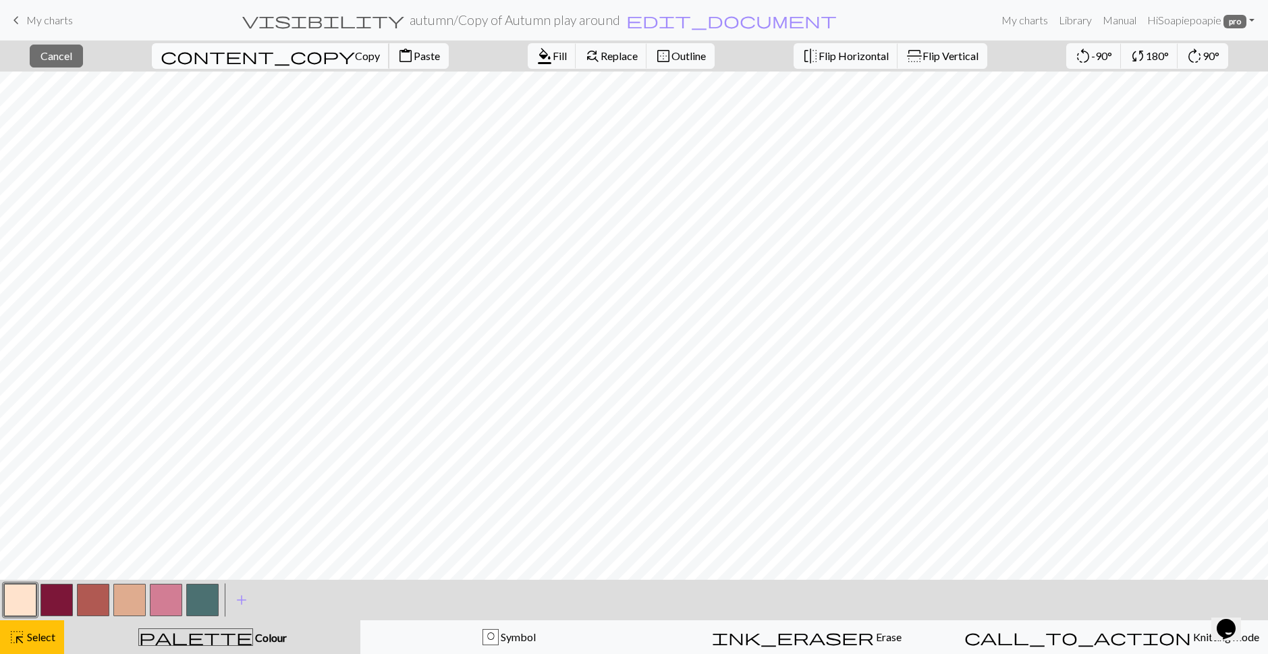
click at [351, 65] on button "content_copy Copy" at bounding box center [271, 56] width 238 height 26
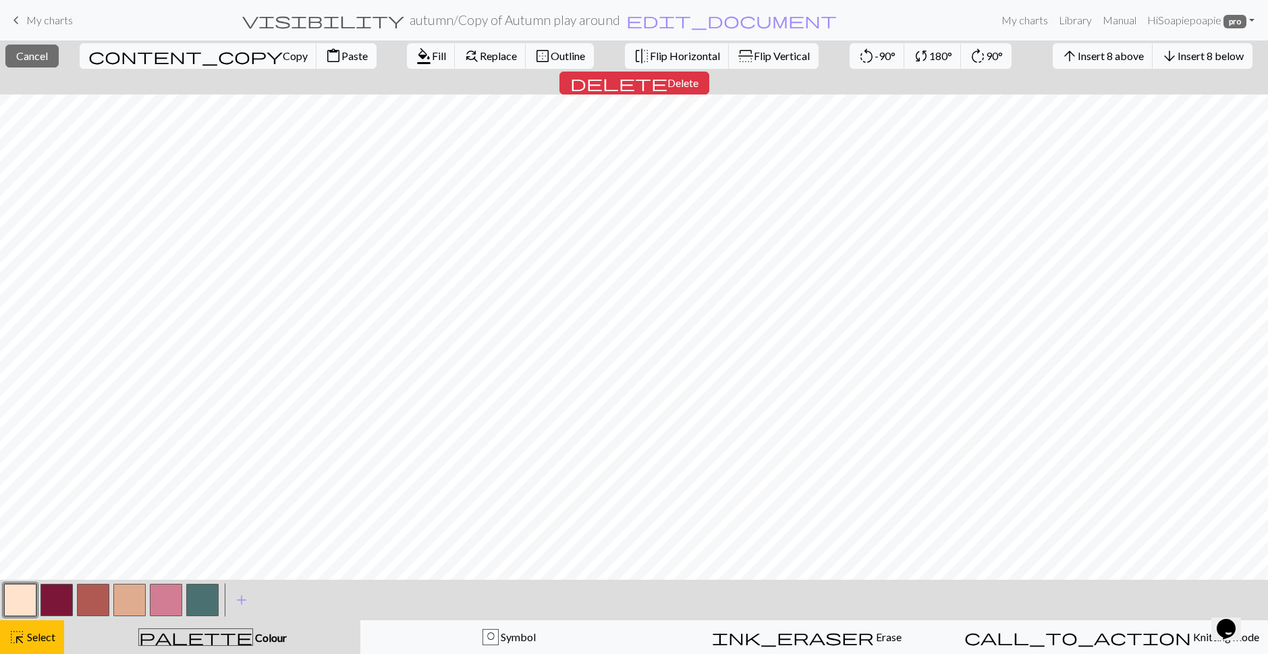
click at [349, 59] on span "Paste" at bounding box center [355, 55] width 26 height 13
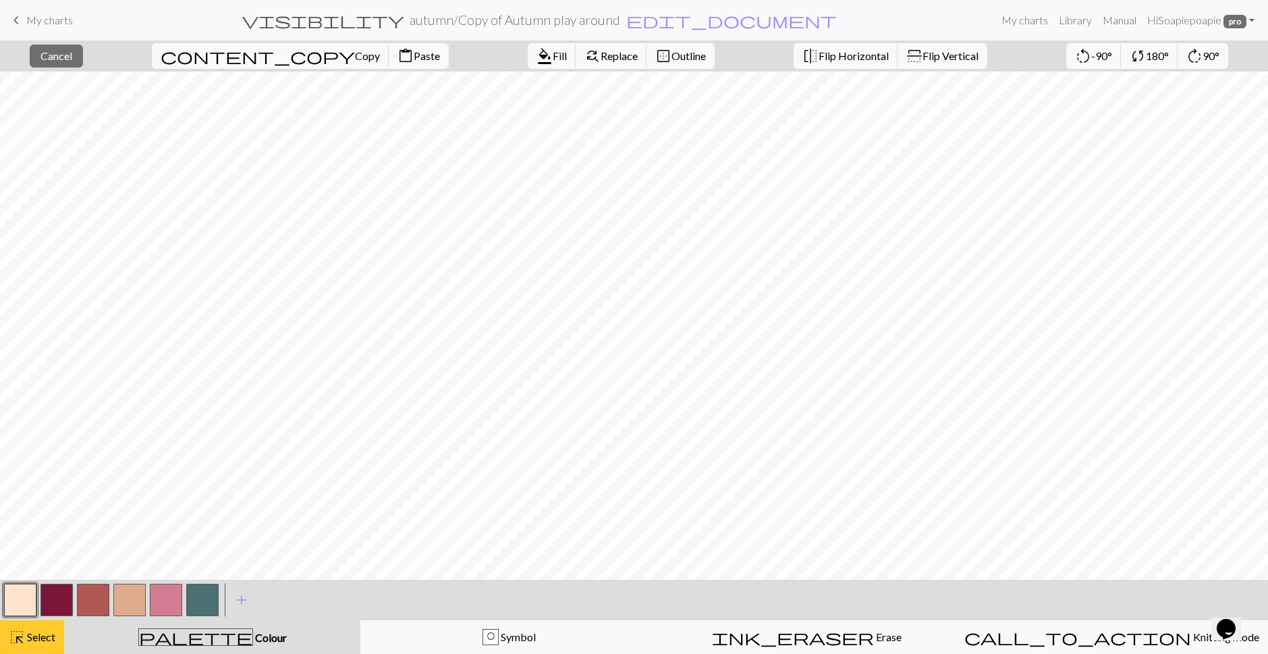
click at [28, 629] on button "highlight_alt Select Select" at bounding box center [32, 637] width 64 height 34
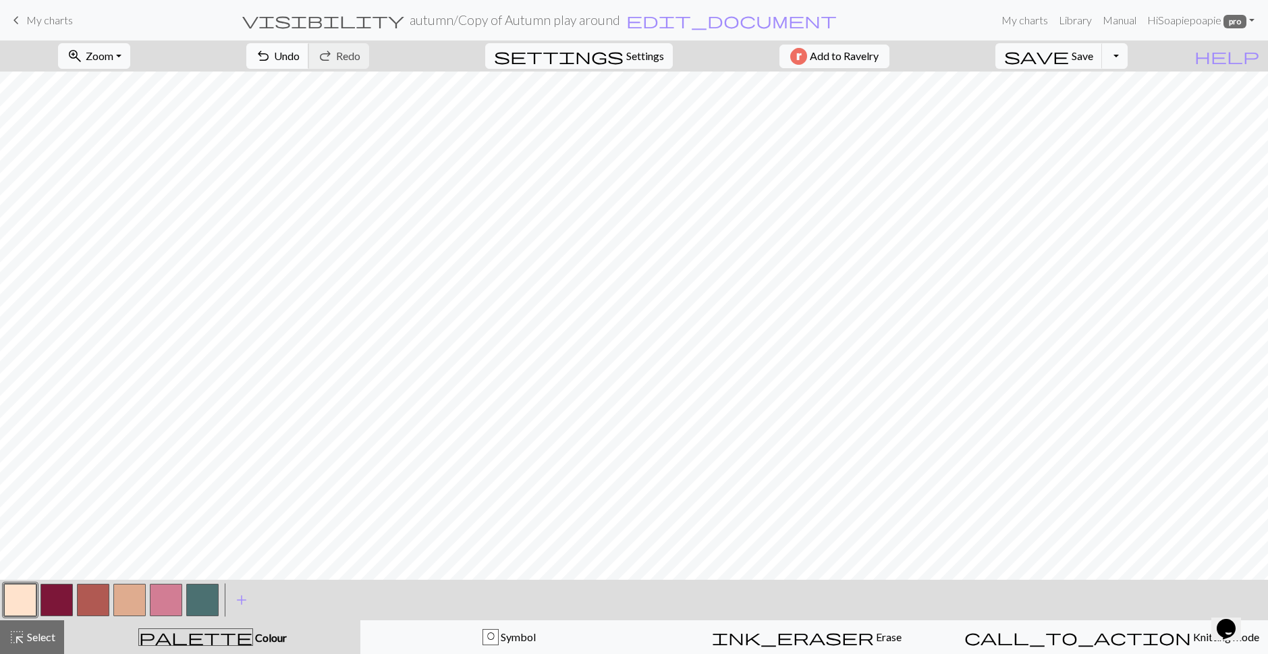
click at [274, 56] on span "Undo" at bounding box center [287, 55] width 26 height 13
click at [213, 596] on button "button" at bounding box center [202, 600] width 32 height 32
drag, startPoint x: 48, startPoint y: 634, endPoint x: 67, endPoint y: 628, distance: 20.5
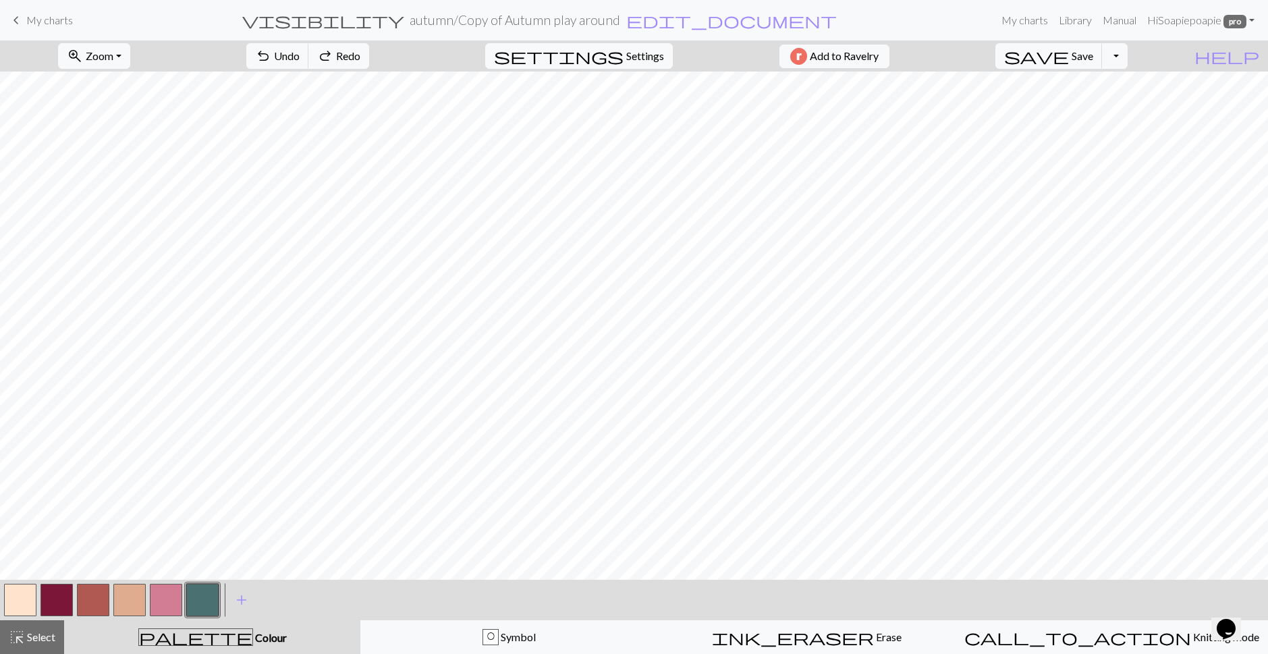
click at [48, 634] on span "Select" at bounding box center [40, 636] width 30 height 13
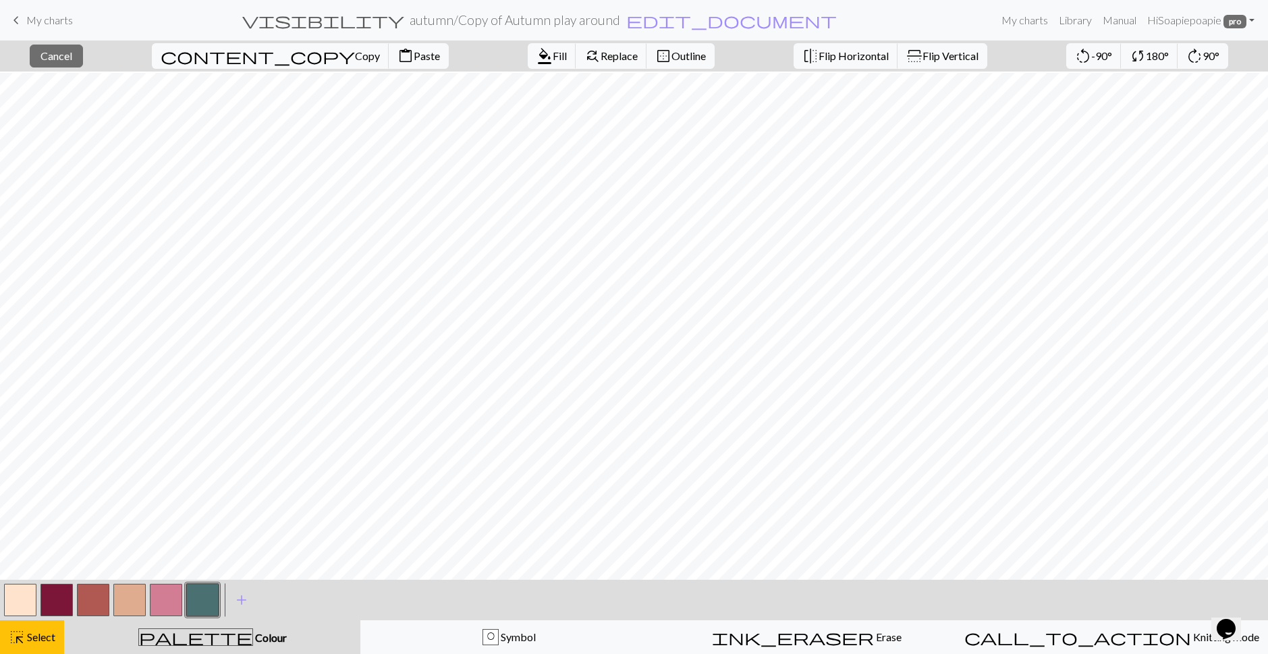
scroll to position [405, 0]
click at [356, 61] on span "Copy" at bounding box center [367, 55] width 25 height 13
click at [409, 62] on span "content_paste" at bounding box center [406, 56] width 16 height 19
click at [51, 630] on div "highlight_alt Select Select" at bounding box center [32, 637] width 47 height 16
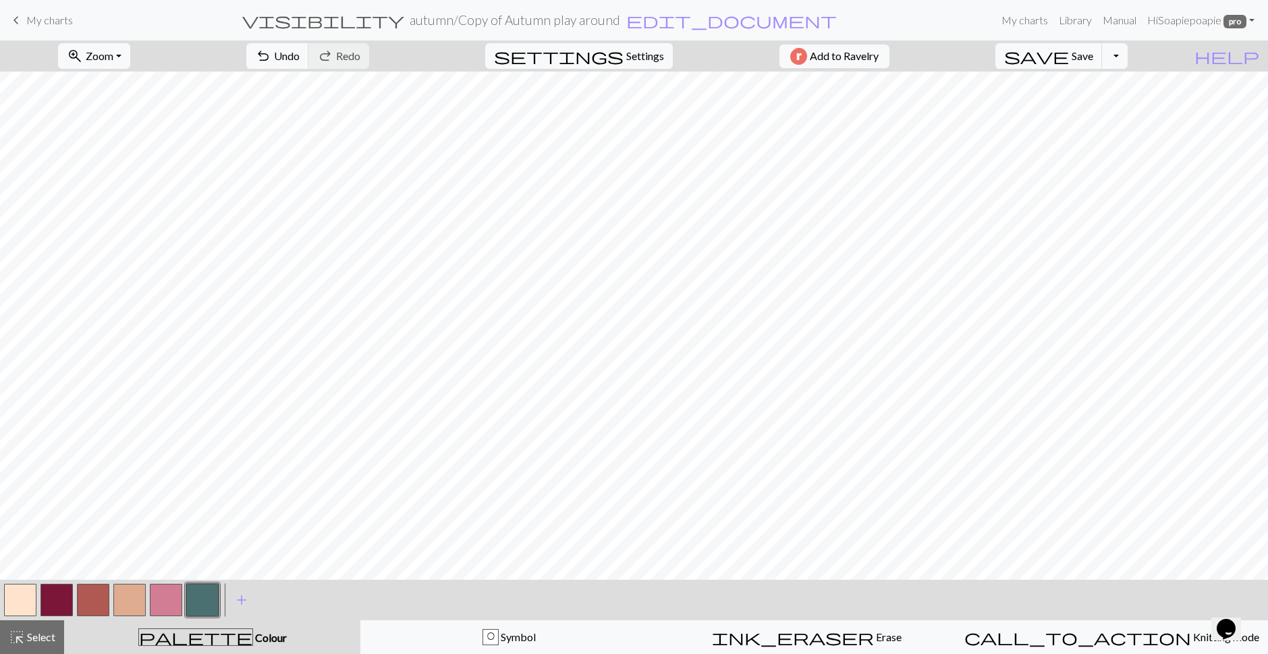
click at [219, 599] on div at bounding box center [202, 600] width 36 height 36
click at [18, 603] on button "button" at bounding box center [20, 600] width 32 height 32
click at [207, 600] on button "button" at bounding box center [202, 600] width 32 height 32
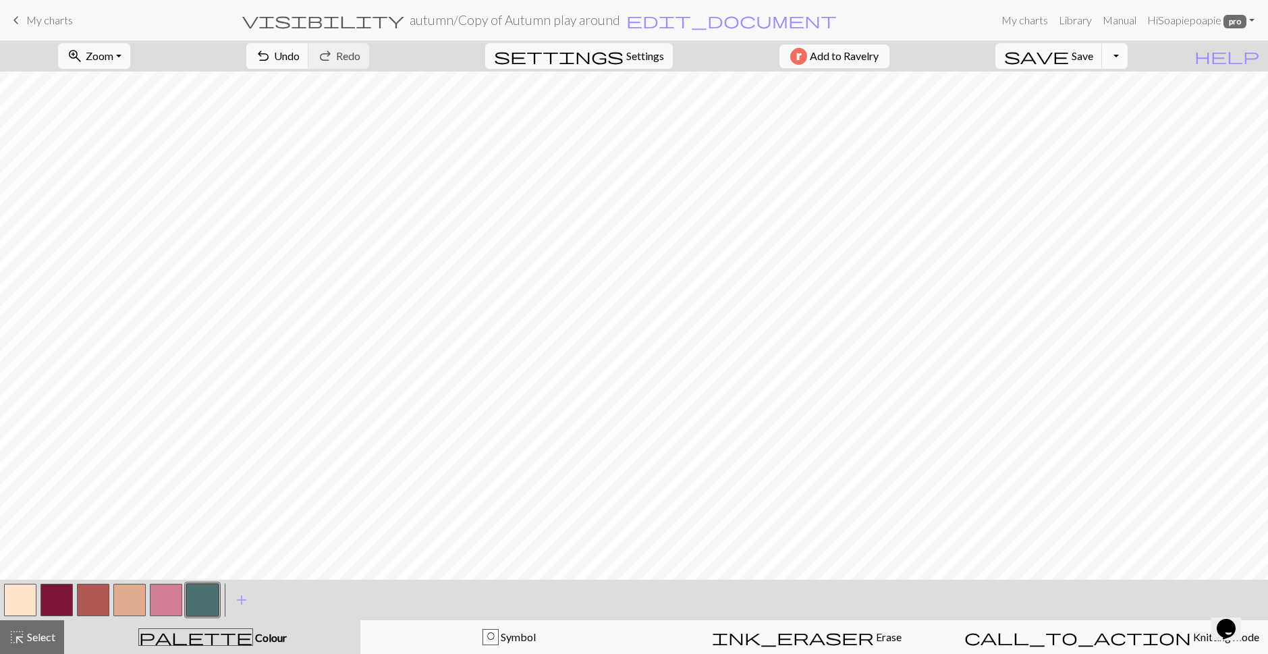
click at [30, 592] on button "button" at bounding box center [20, 600] width 32 height 32
click at [205, 598] on button "button" at bounding box center [202, 600] width 32 height 32
click at [38, 635] on span "Select" at bounding box center [40, 636] width 30 height 13
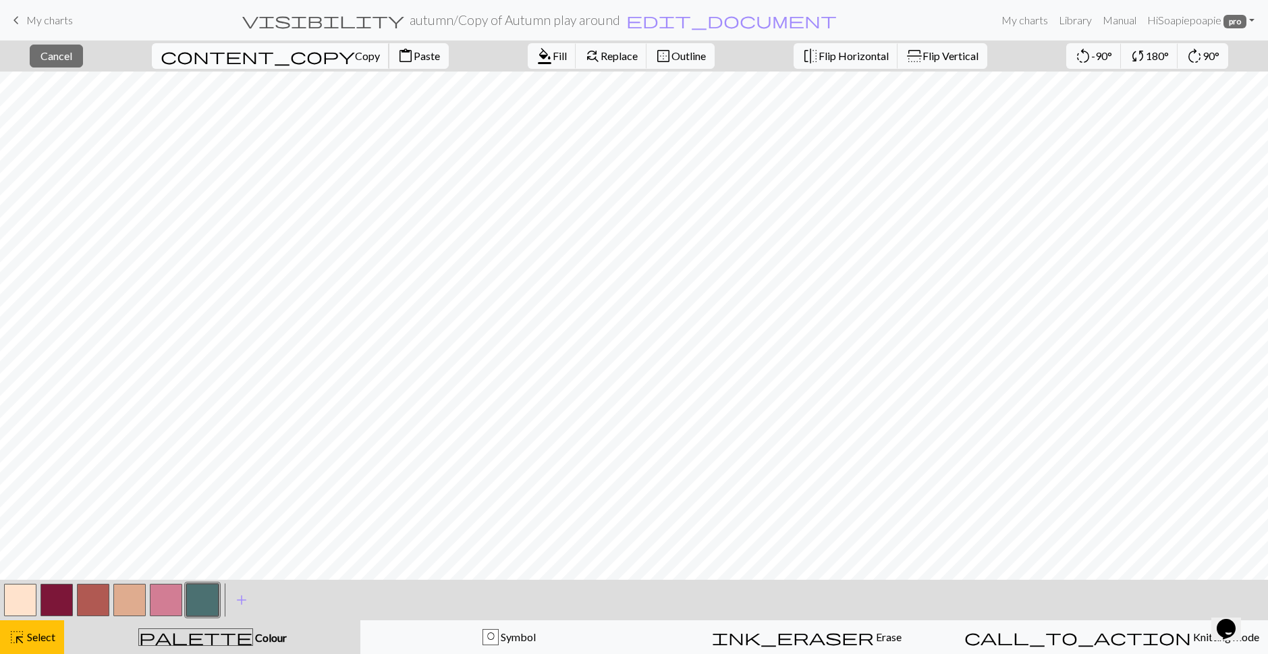
click at [361, 55] on span "Copy" at bounding box center [367, 55] width 25 height 13
click at [360, 57] on span "Copy" at bounding box center [367, 55] width 25 height 13
click at [431, 61] on span "Paste" at bounding box center [427, 55] width 26 height 13
click at [41, 649] on button "highlight_alt Select Select" at bounding box center [32, 637] width 64 height 34
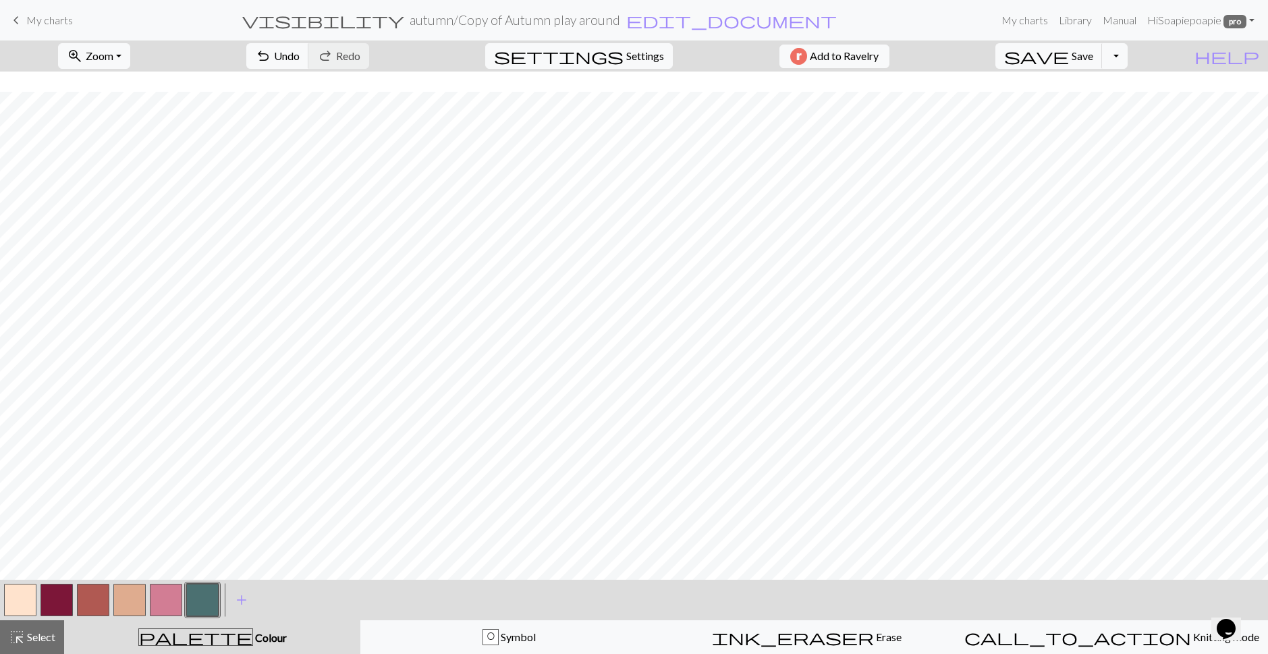
scroll to position [305, 0]
click at [126, 600] on button "button" at bounding box center [129, 600] width 32 height 32
click at [24, 602] on button "button" at bounding box center [20, 600] width 32 height 32
click at [49, 630] on span "Select" at bounding box center [40, 636] width 30 height 13
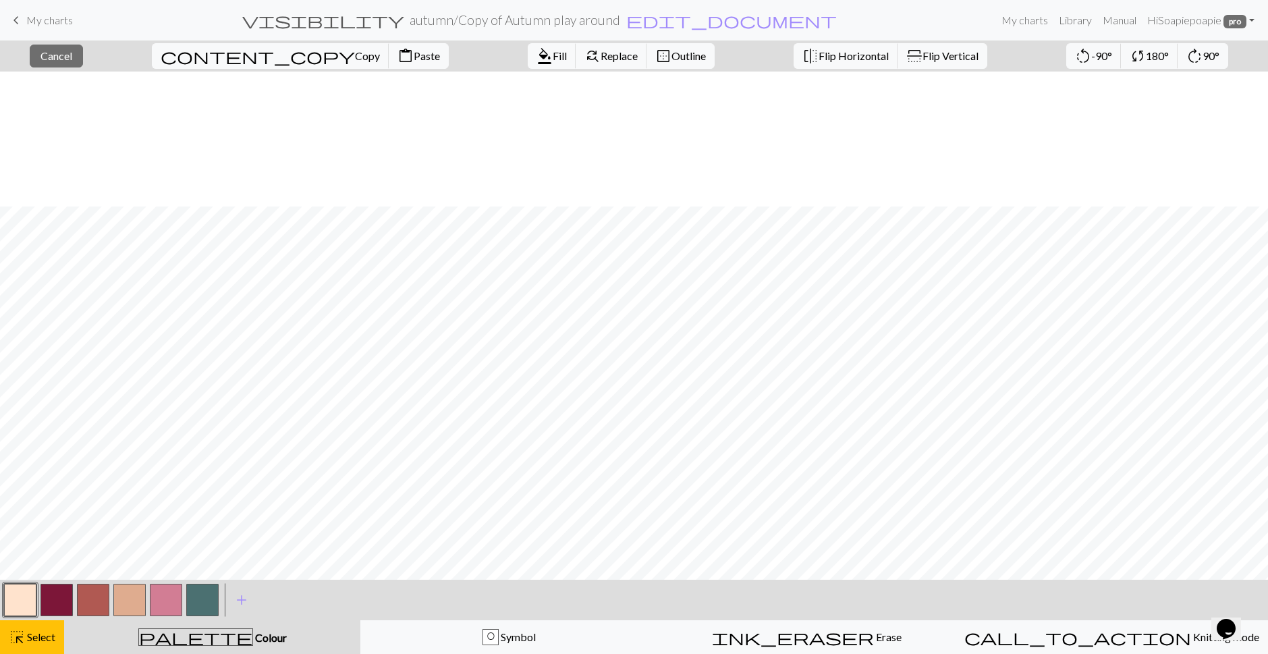
scroll to position [912, 0]
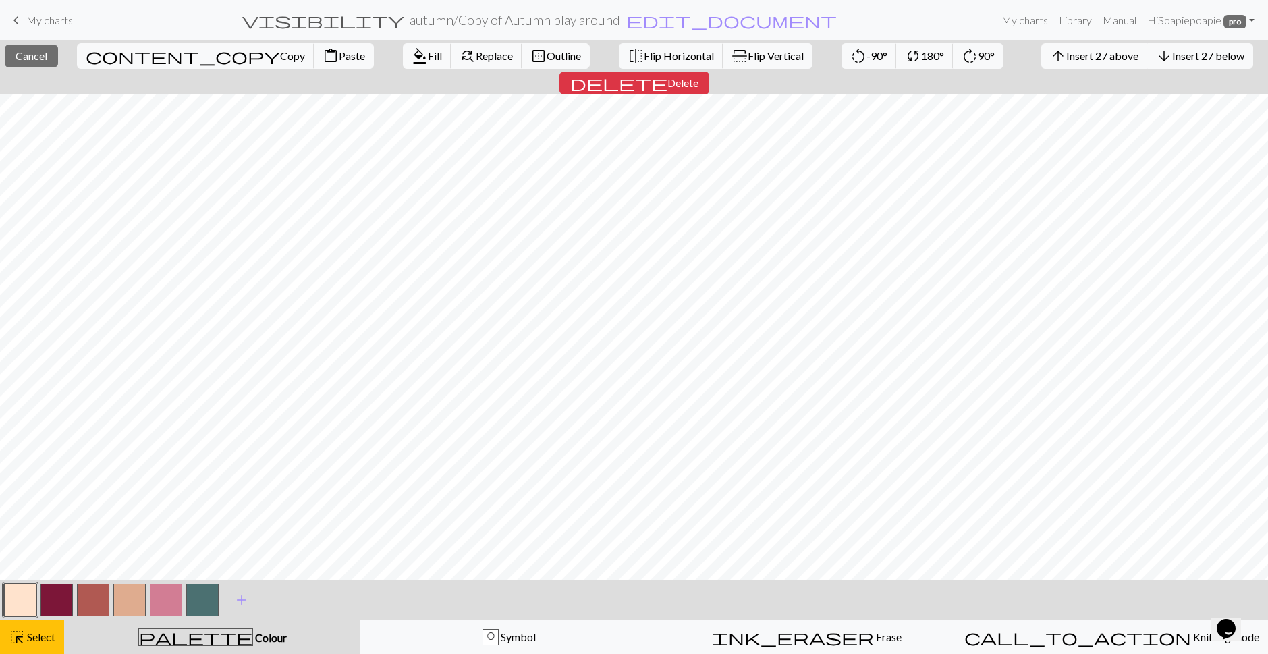
click at [28, 595] on button "button" at bounding box center [20, 600] width 32 height 32
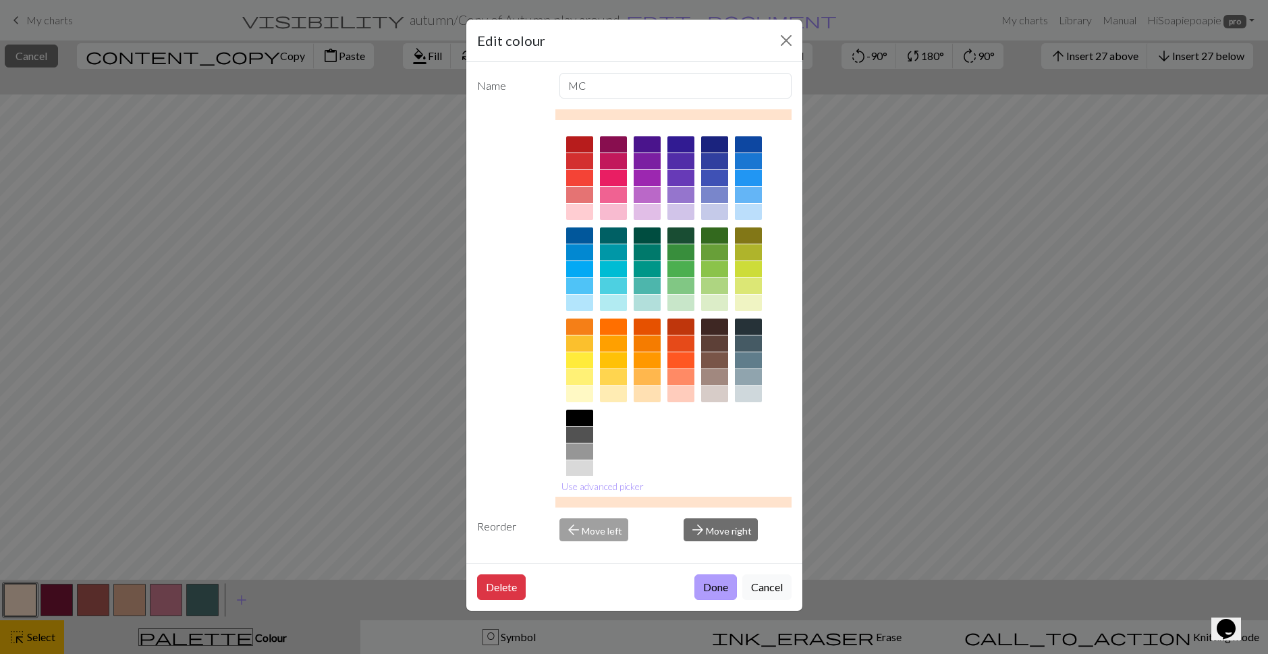
click at [709, 578] on button "Done" at bounding box center [715, 587] width 43 height 26
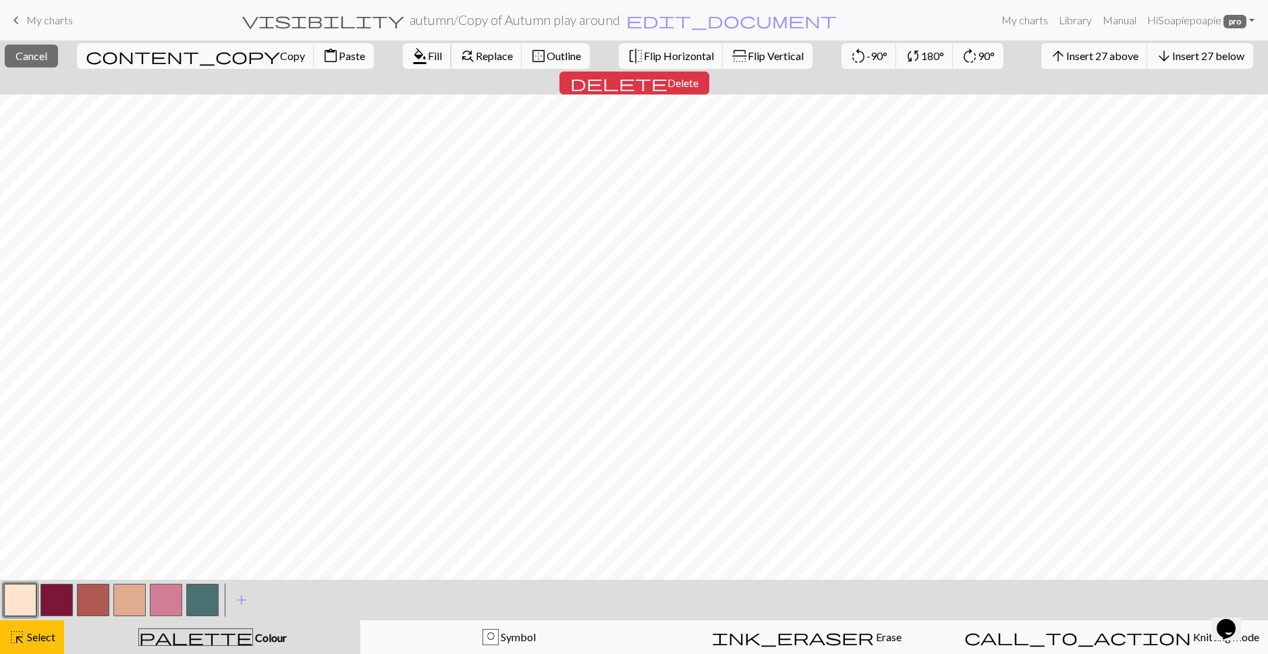
click at [428, 57] on span "Fill" at bounding box center [435, 55] width 14 height 13
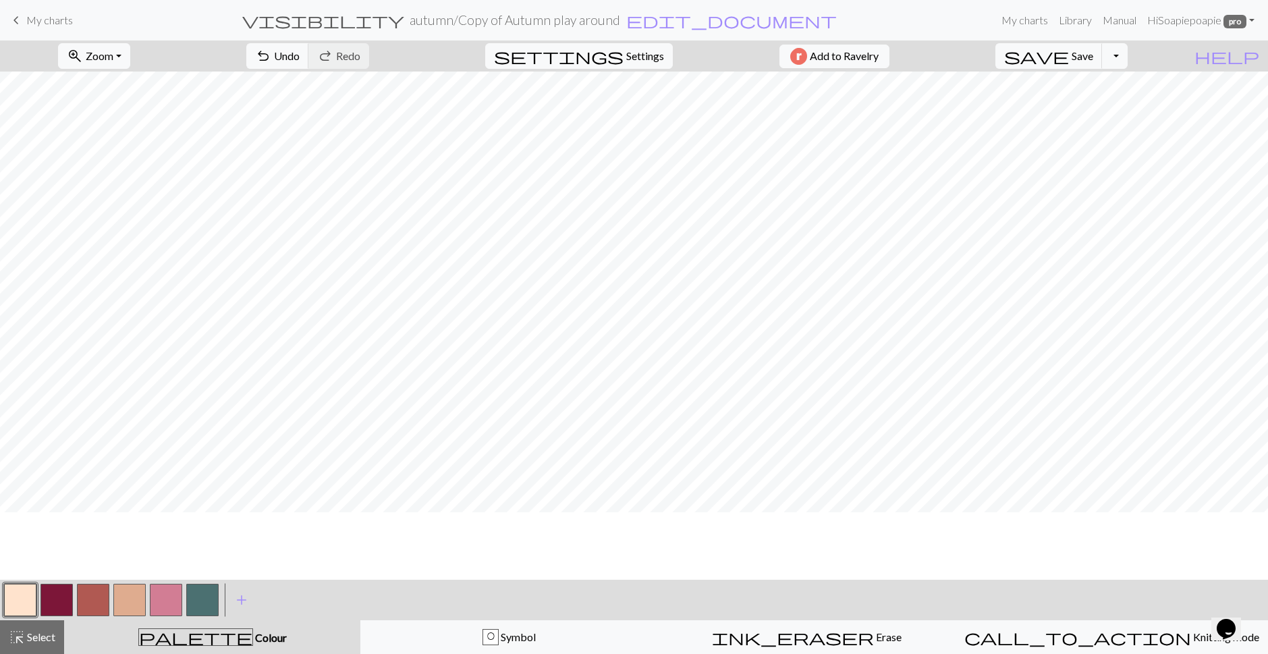
scroll to position [710, 0]
click at [214, 599] on button "button" at bounding box center [202, 600] width 32 height 32
drag, startPoint x: 34, startPoint y: 589, endPoint x: 66, endPoint y: 589, distance: 31.7
click at [36, 591] on button "button" at bounding box center [20, 600] width 32 height 32
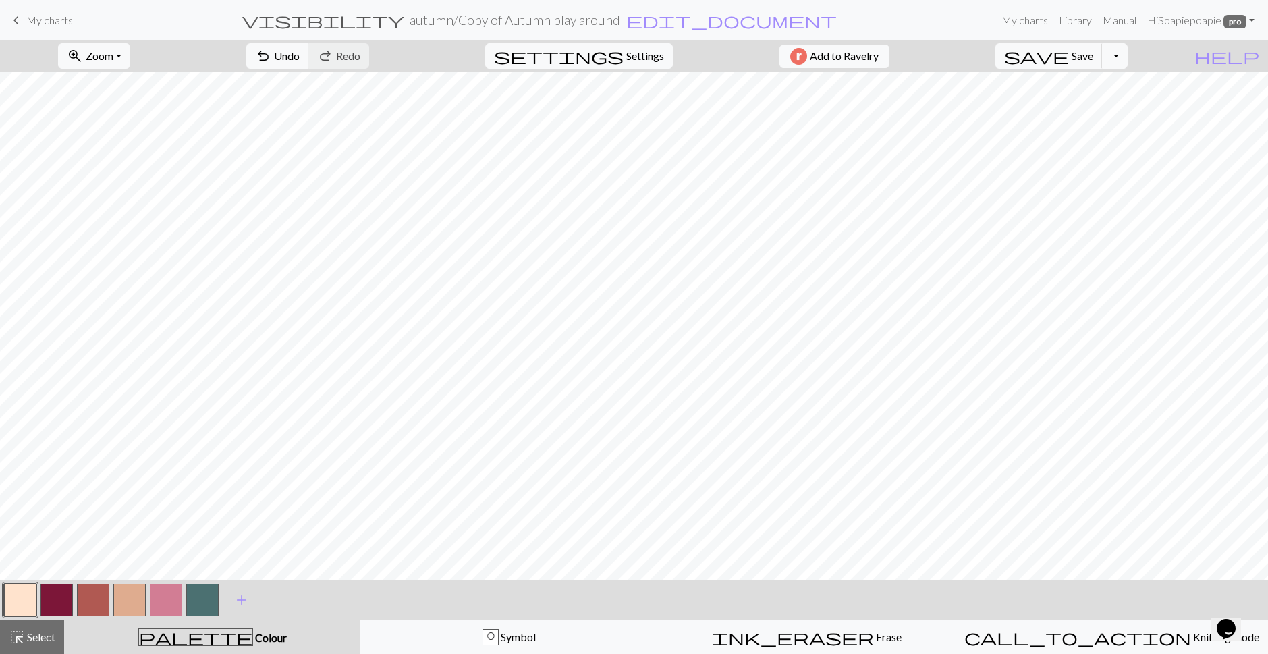
drag, startPoint x: 207, startPoint y: 591, endPoint x: 242, endPoint y: 574, distance: 38.9
click at [209, 591] on button "button" at bounding box center [202, 600] width 32 height 32
drag, startPoint x: 25, startPoint y: 599, endPoint x: 68, endPoint y: 573, distance: 50.6
click at [25, 599] on button "button" at bounding box center [20, 600] width 32 height 32
click at [197, 610] on button "button" at bounding box center [202, 600] width 32 height 32
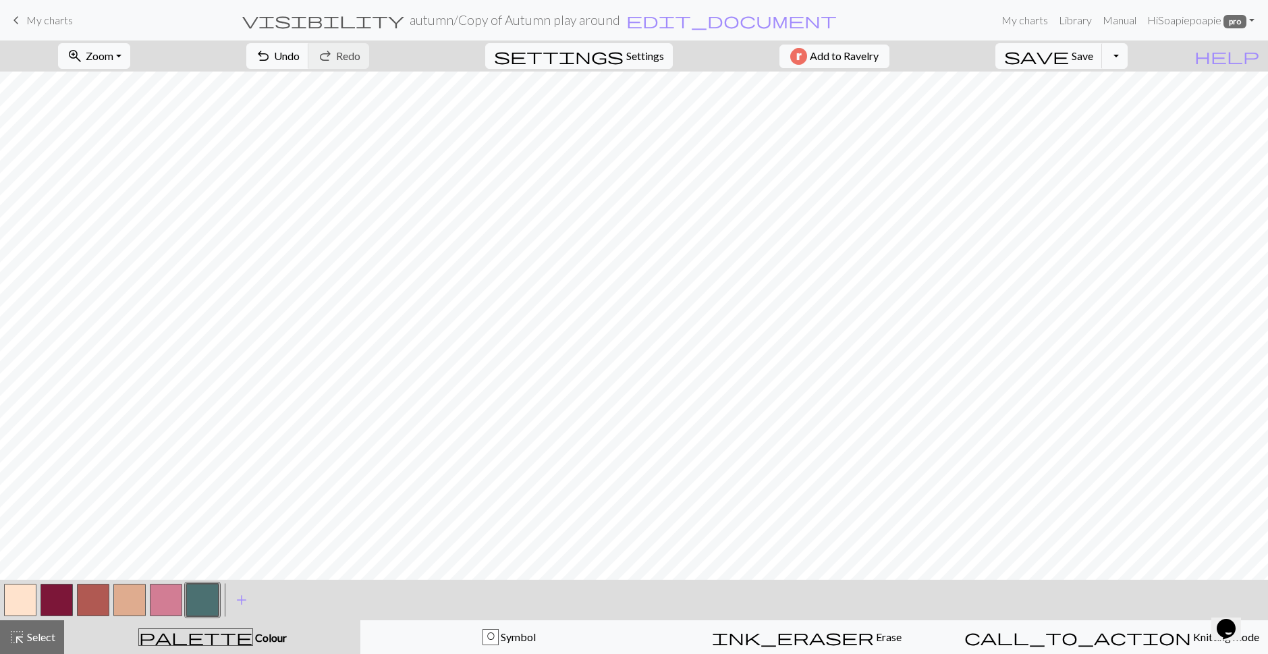
drag, startPoint x: 9, startPoint y: 595, endPoint x: 47, endPoint y: 571, distance: 44.9
click at [10, 595] on button "button" at bounding box center [20, 600] width 32 height 32
click at [191, 594] on button "button" at bounding box center [202, 600] width 32 height 32
click at [18, 609] on button "button" at bounding box center [20, 600] width 32 height 32
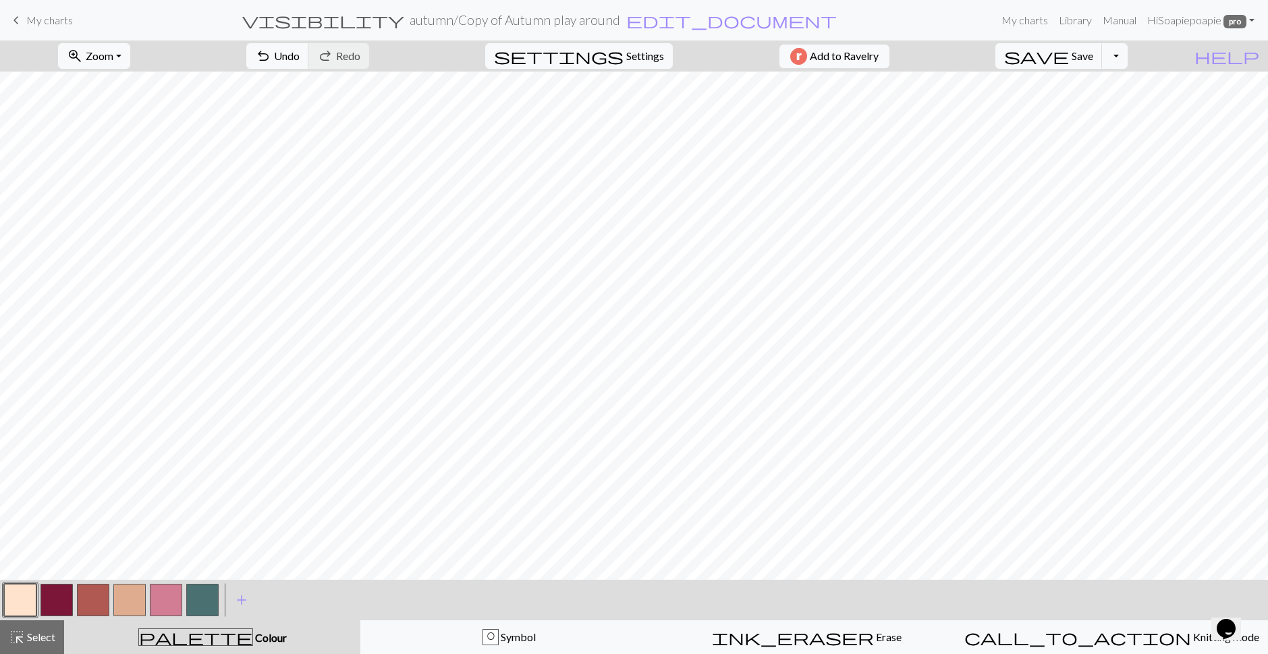
click at [29, 595] on button "button" at bounding box center [20, 600] width 32 height 32
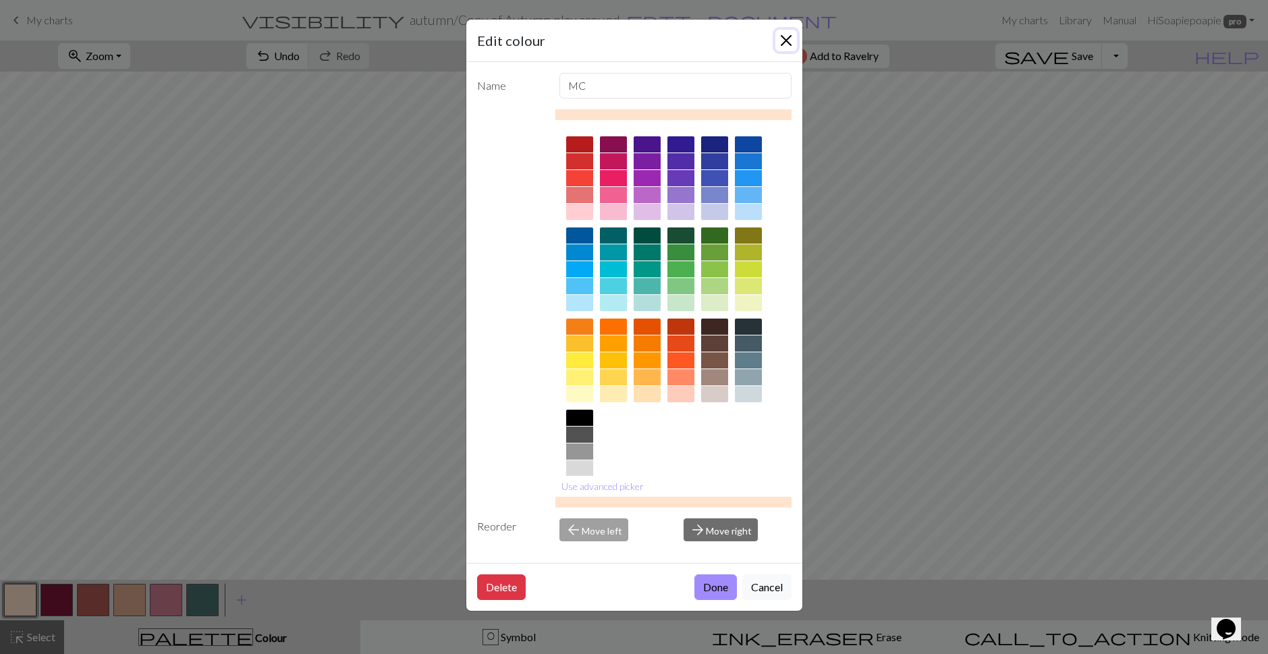
click at [786, 49] on button "Close" at bounding box center [786, 41] width 22 height 22
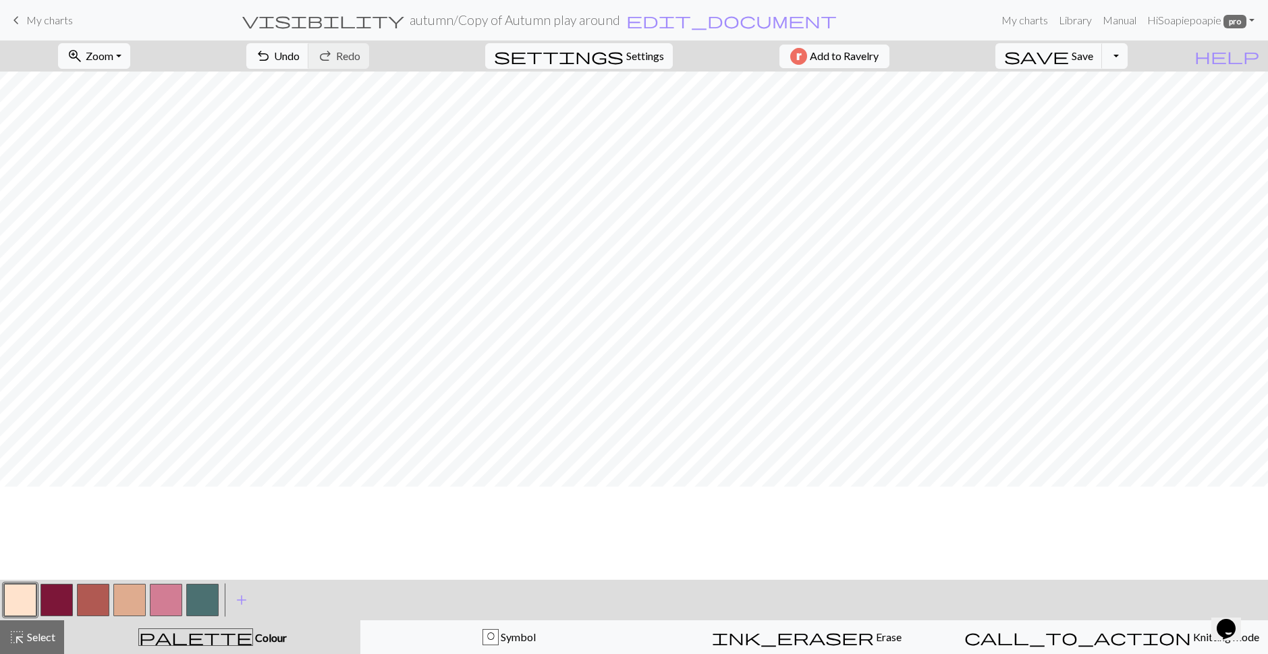
scroll to position [170, 0]
click at [36, 628] on button "highlight_alt Select Select" at bounding box center [32, 637] width 64 height 34
click at [28, 637] on span "Select" at bounding box center [40, 636] width 30 height 13
click at [1007, 57] on span "save" at bounding box center [1036, 56] width 65 height 19
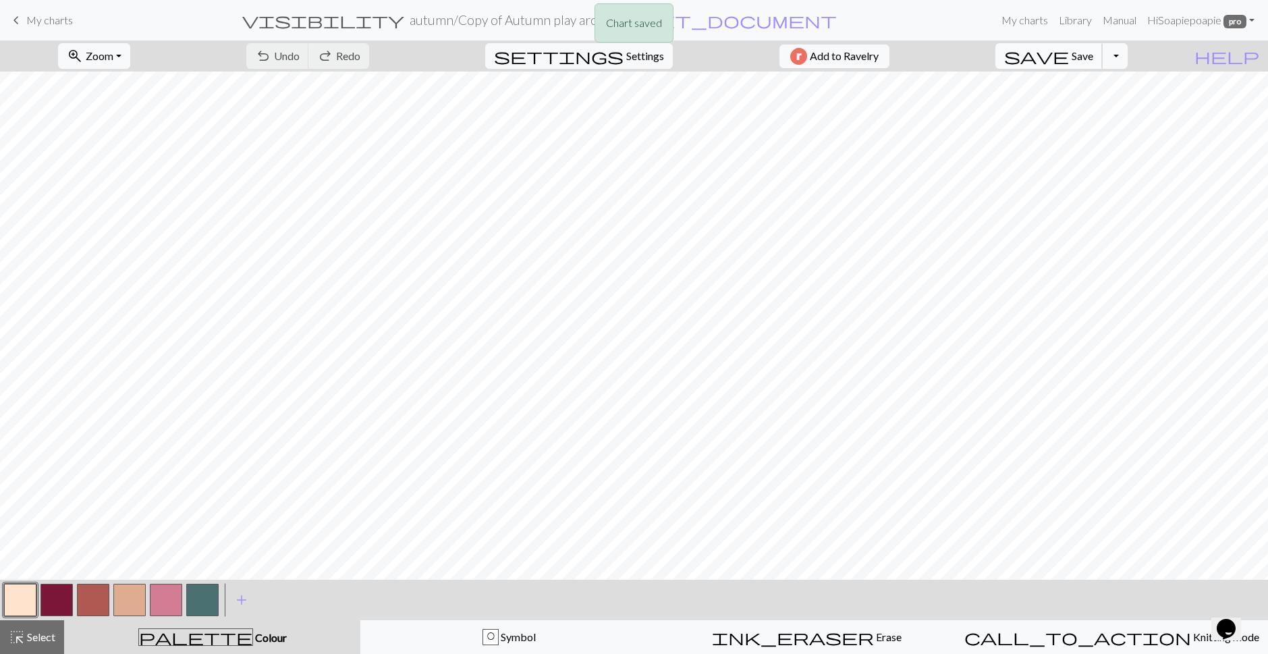
click at [1028, 57] on span "save" at bounding box center [1036, 56] width 65 height 19
click at [47, 23] on div "Chart saved" at bounding box center [634, 26] width 1268 height 53
click at [16, 18] on span "keyboard_arrow_left" at bounding box center [16, 20] width 16 height 19
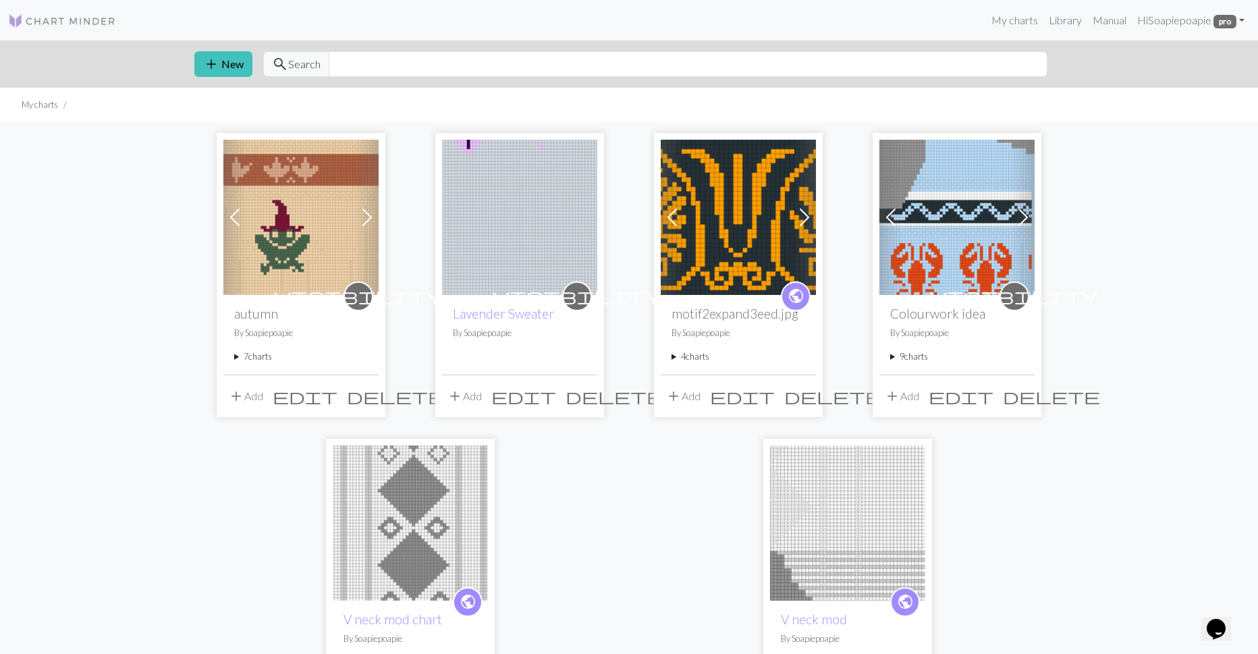
click at [304, 224] on img at bounding box center [300, 217] width 155 height 155
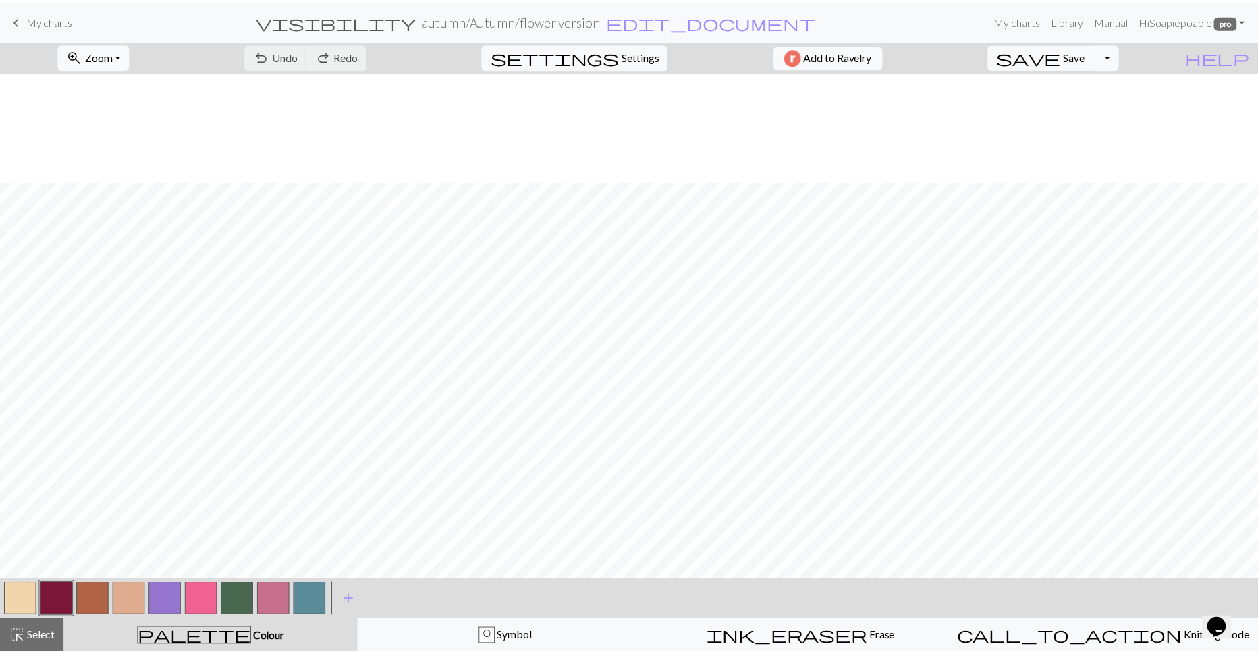
scroll to position [202, 0]
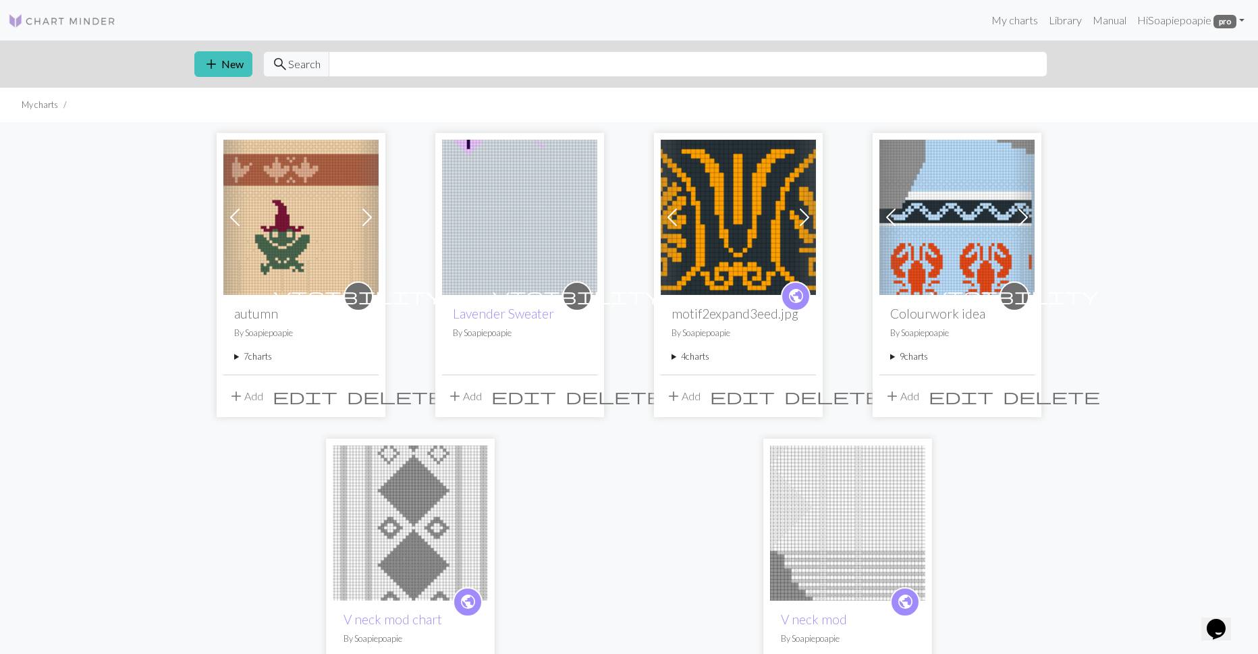
click at [258, 354] on summary "7 charts" at bounding box center [301, 356] width 134 height 13
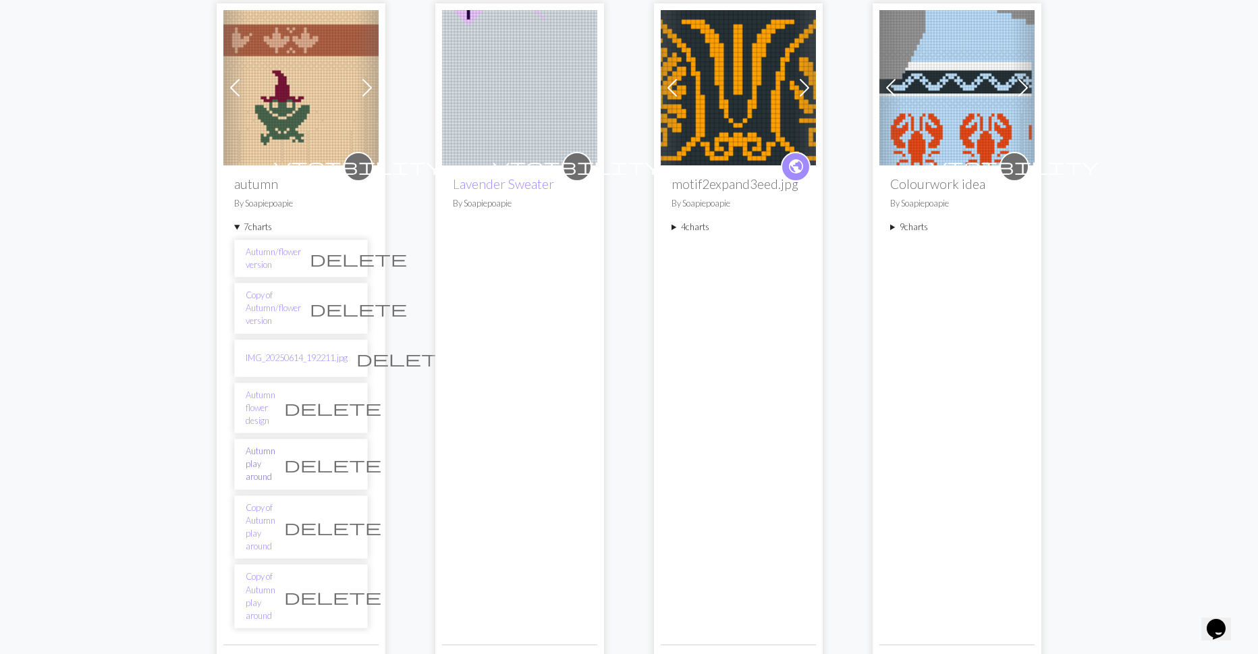
scroll to position [135, 0]
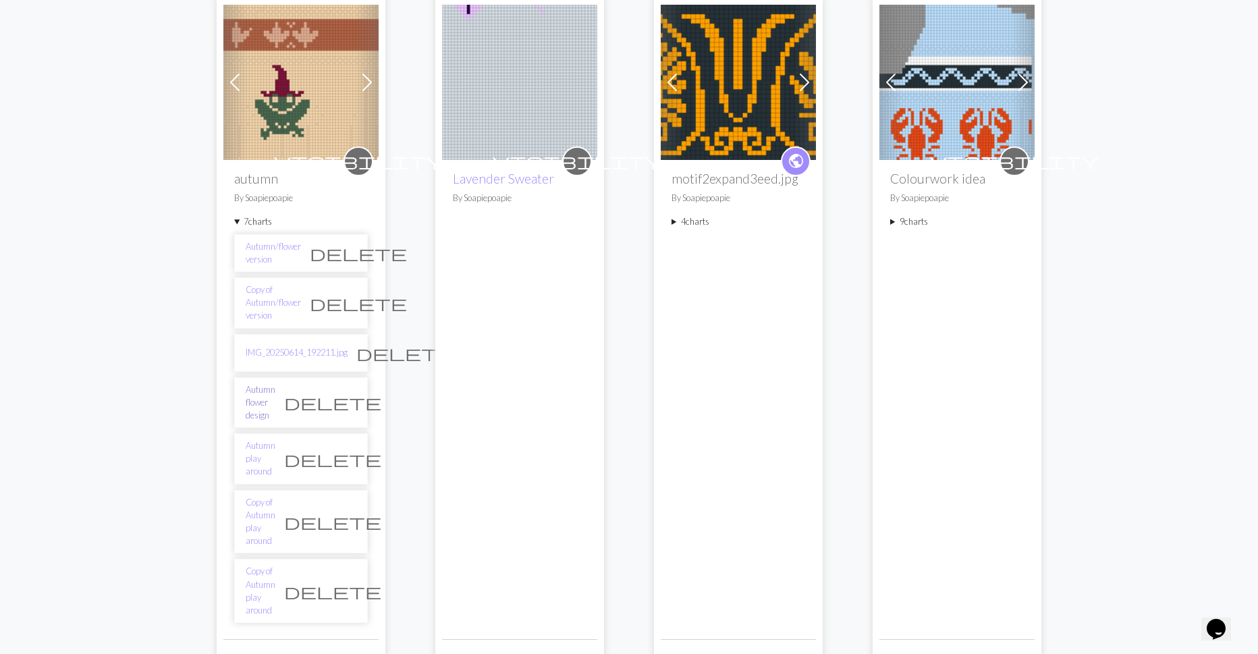
click at [265, 413] on link "Autumn flower design" at bounding box center [261, 402] width 30 height 39
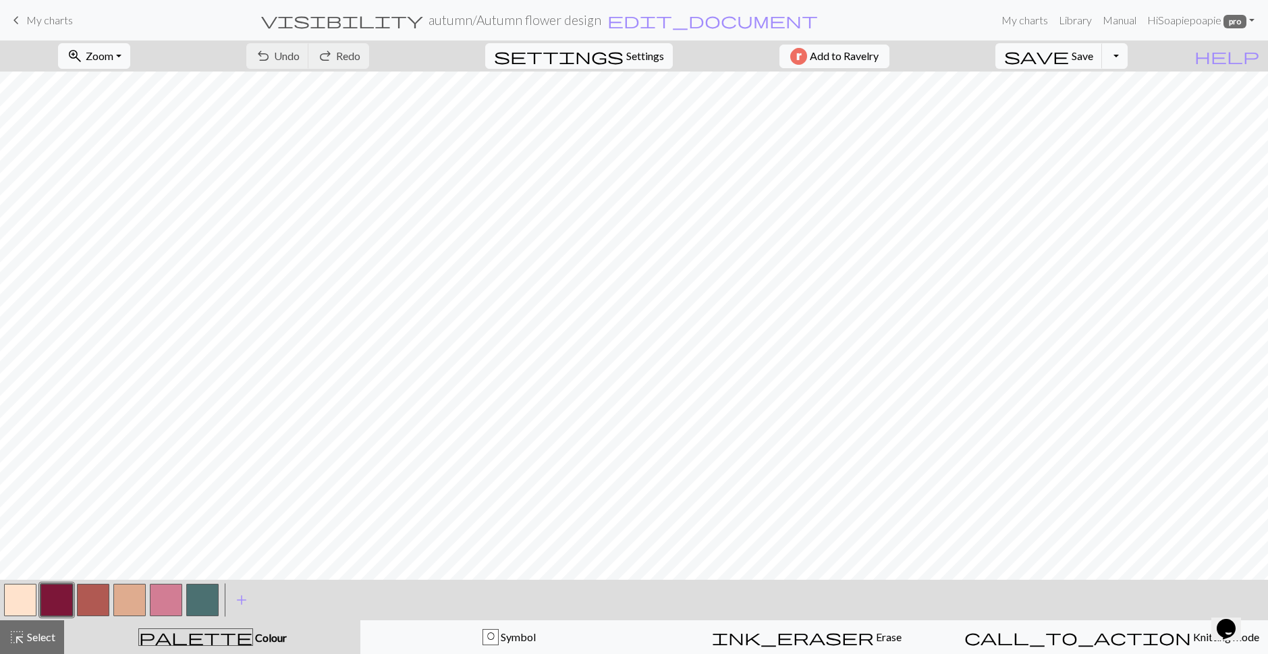
click at [133, 591] on button "button" at bounding box center [129, 600] width 32 height 32
click at [82, 604] on button "button" at bounding box center [93, 600] width 32 height 32
click at [138, 595] on button "button" at bounding box center [129, 600] width 32 height 32
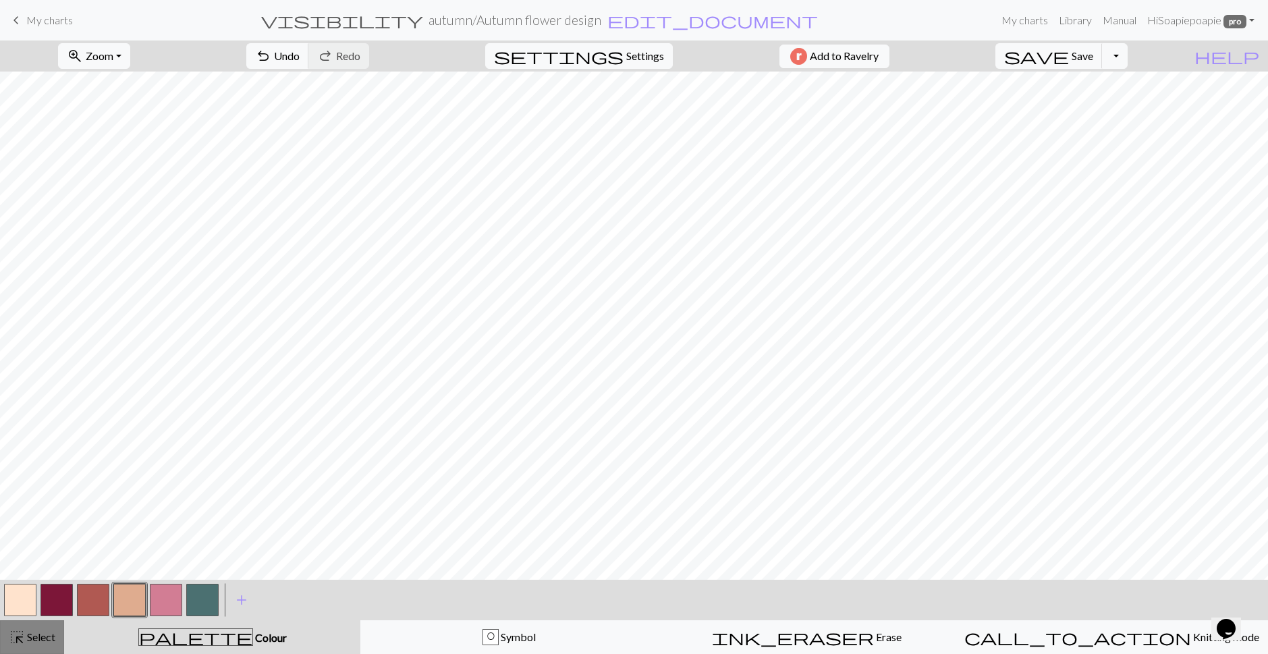
click at [34, 636] on span "Select" at bounding box center [40, 636] width 30 height 13
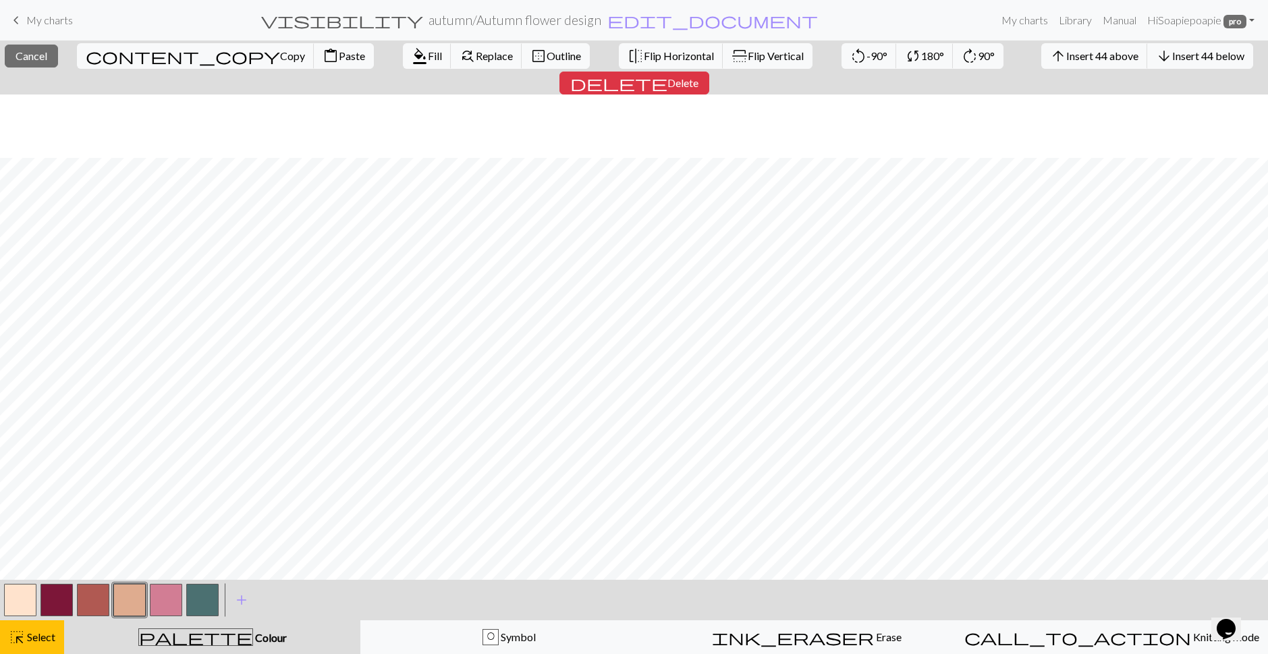
scroll to position [270, 0]
click at [45, 638] on span "Select" at bounding box center [40, 636] width 30 height 13
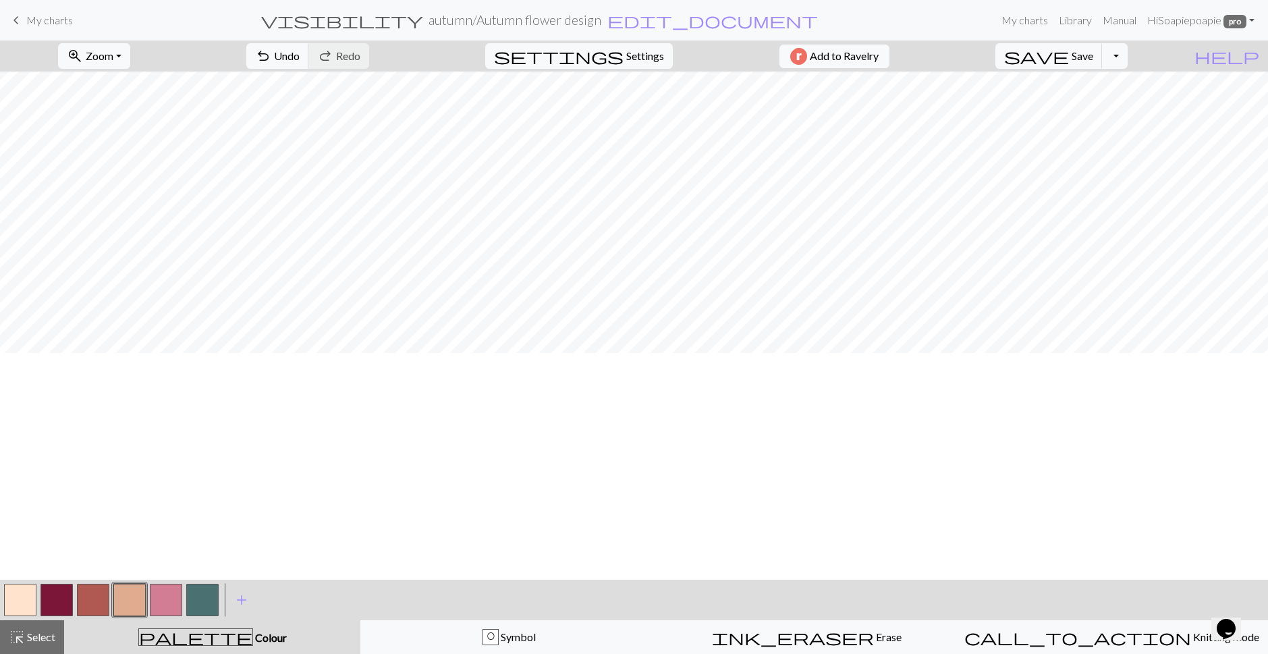
scroll to position [0, 0]
click at [1014, 58] on span "save" at bounding box center [1036, 56] width 65 height 19
